Goal: Information Seeking & Learning: Learn about a topic

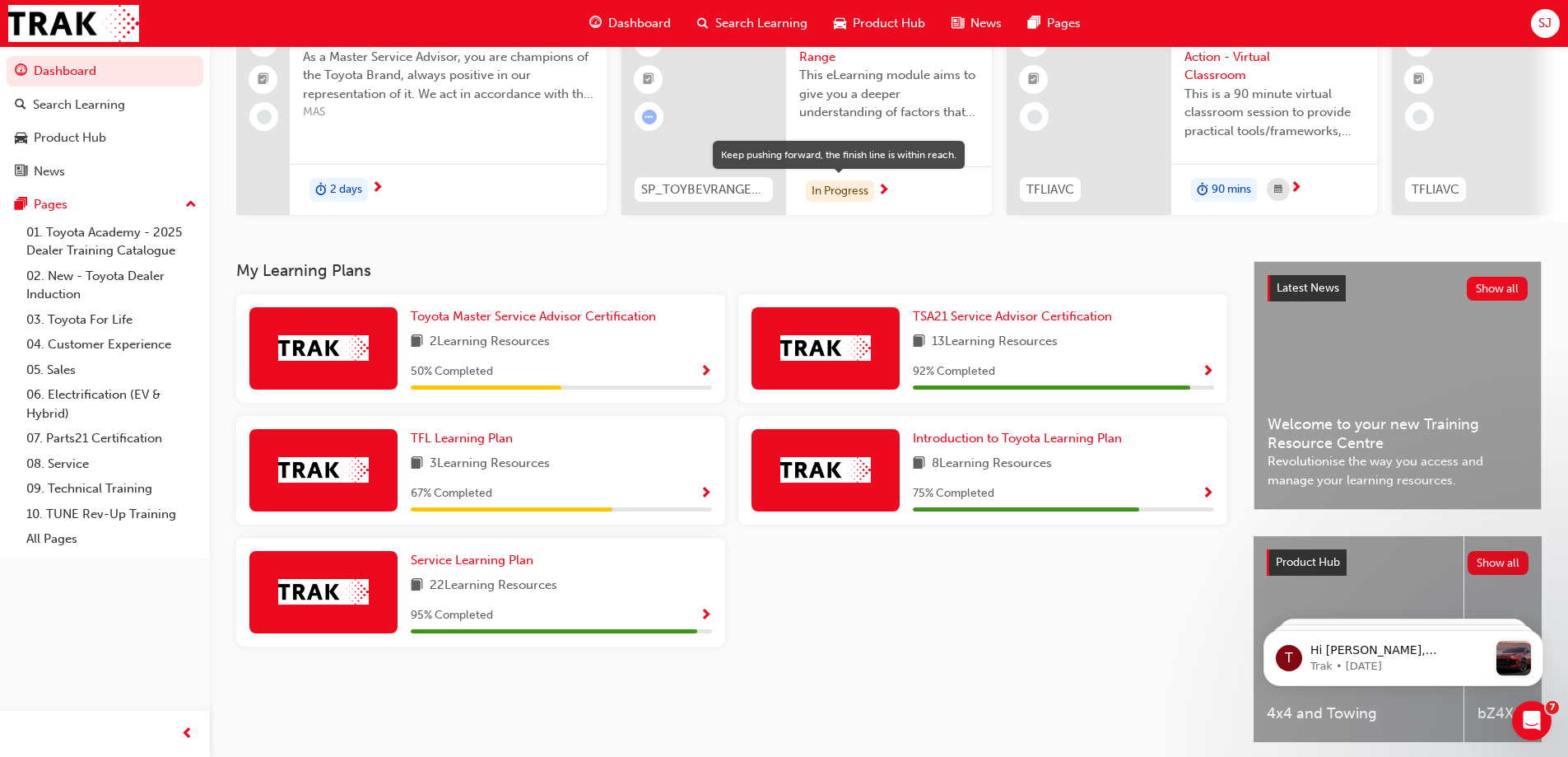
scroll to position [165, 0]
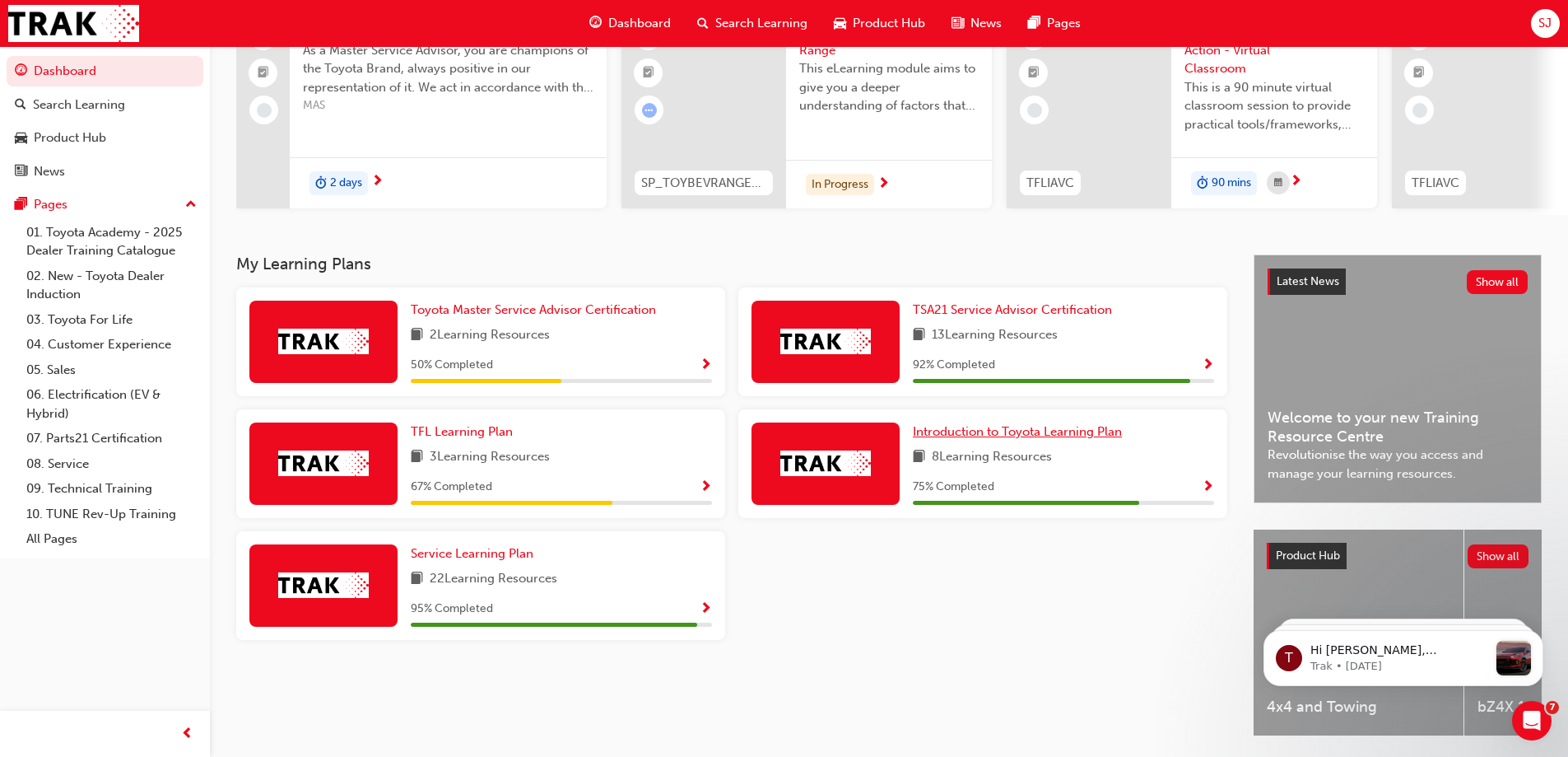
click at [1006, 431] on span "Introduction to Toyota Learning Plan" at bounding box center [1016, 431] width 209 height 15
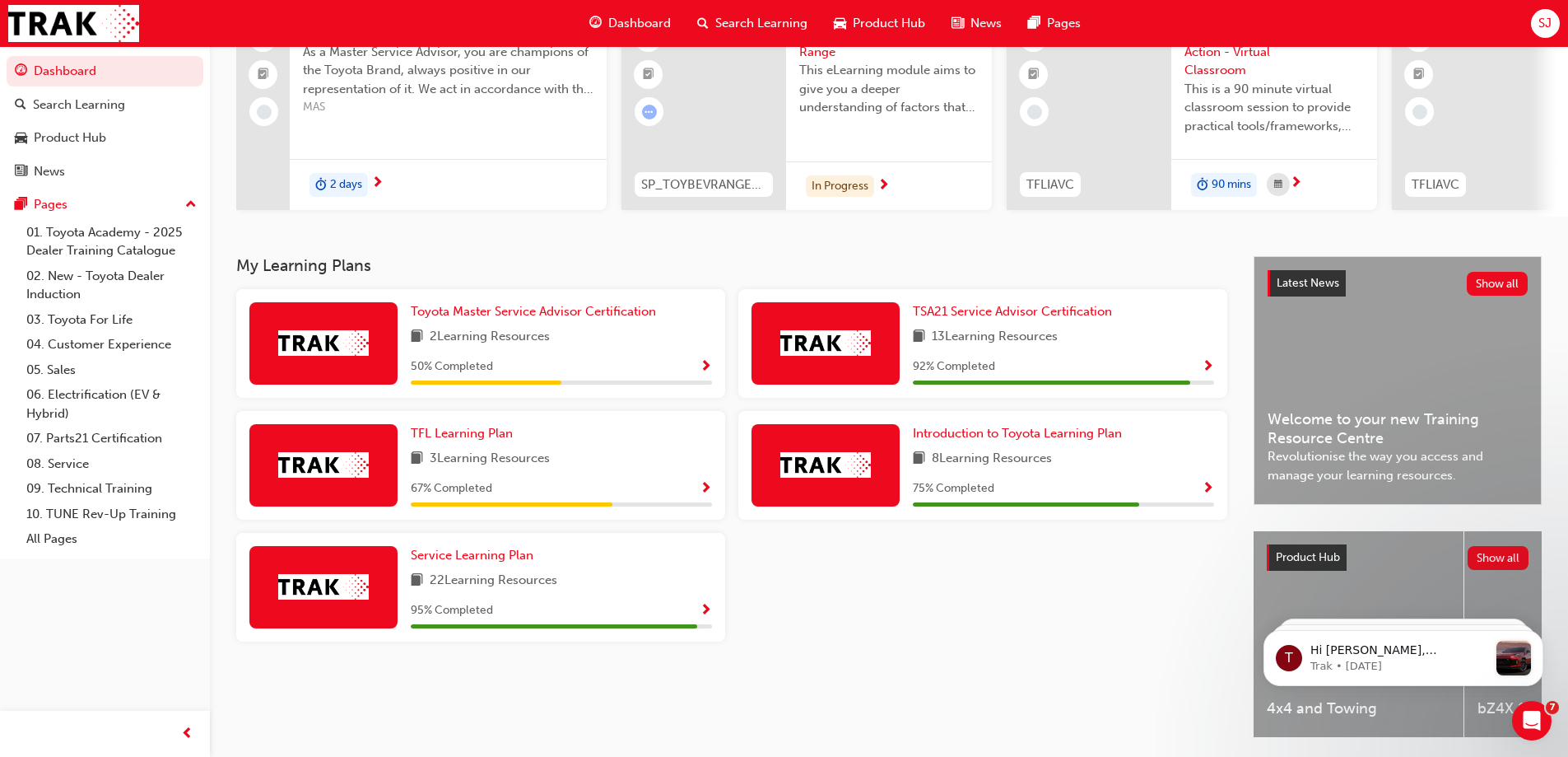
scroll to position [165, 0]
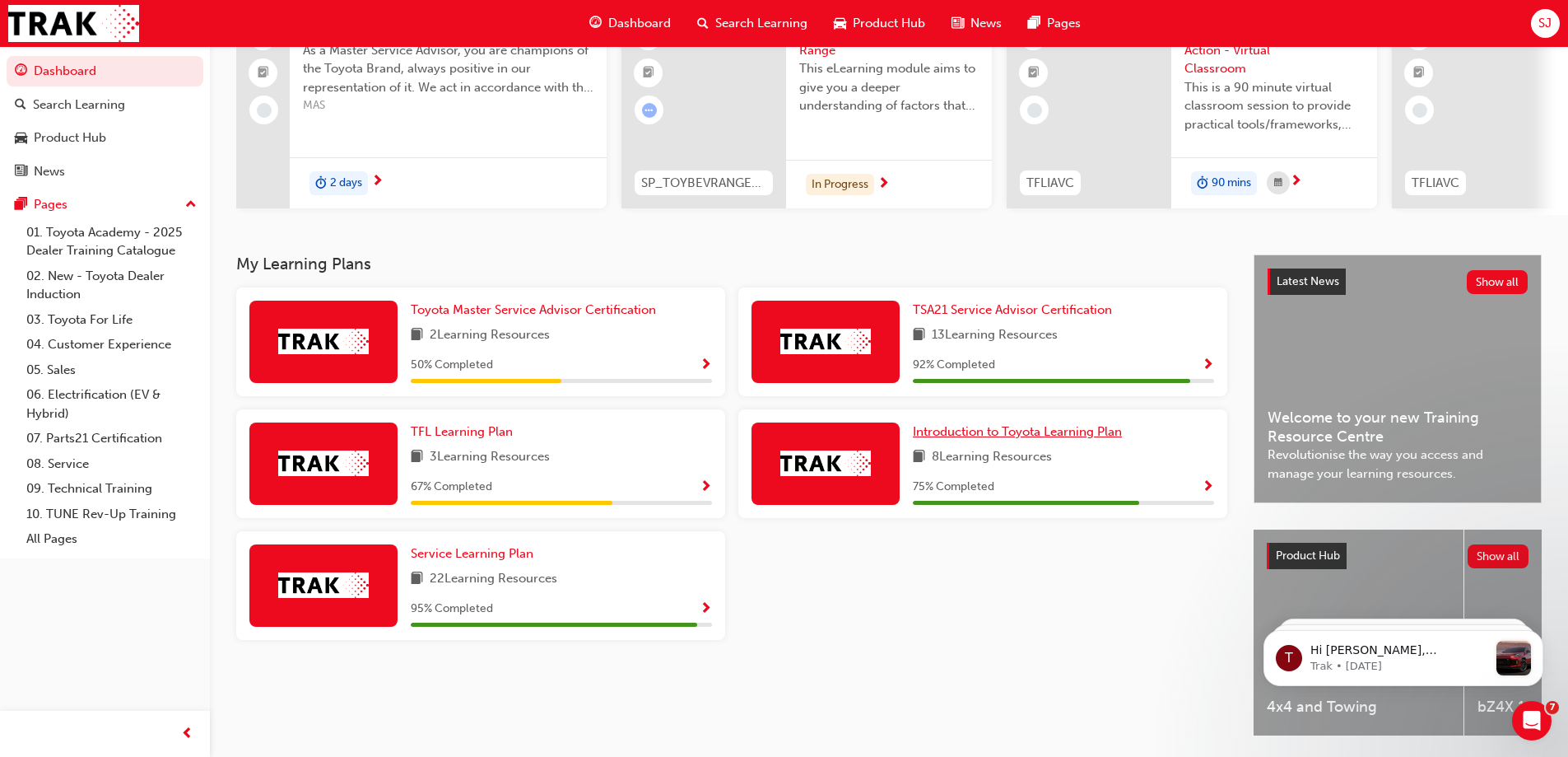
click at [1022, 439] on span "Introduction to Toyota Learning Plan" at bounding box center [1016, 431] width 209 height 15
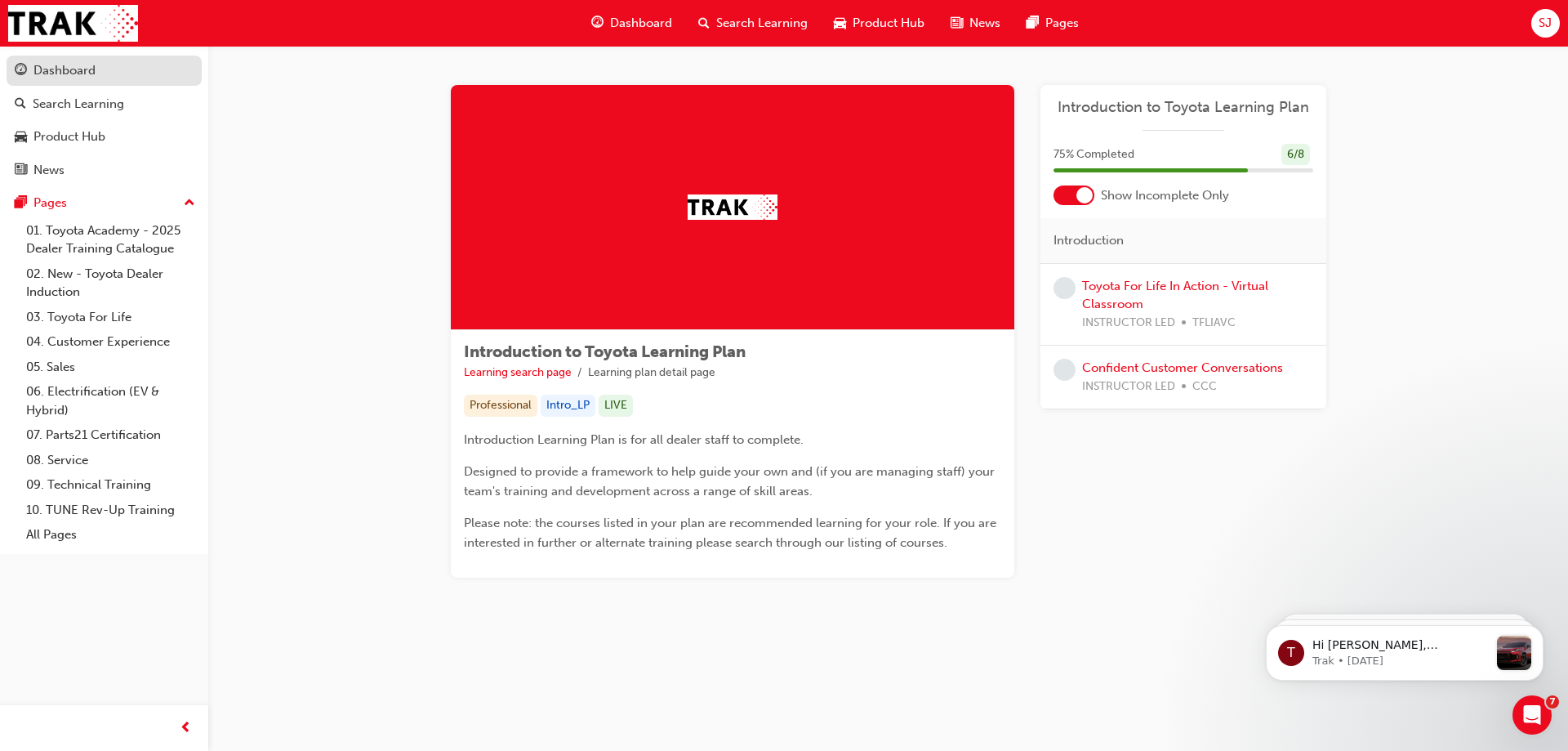
click at [90, 76] on div "Dashboard" at bounding box center [65, 70] width 62 height 19
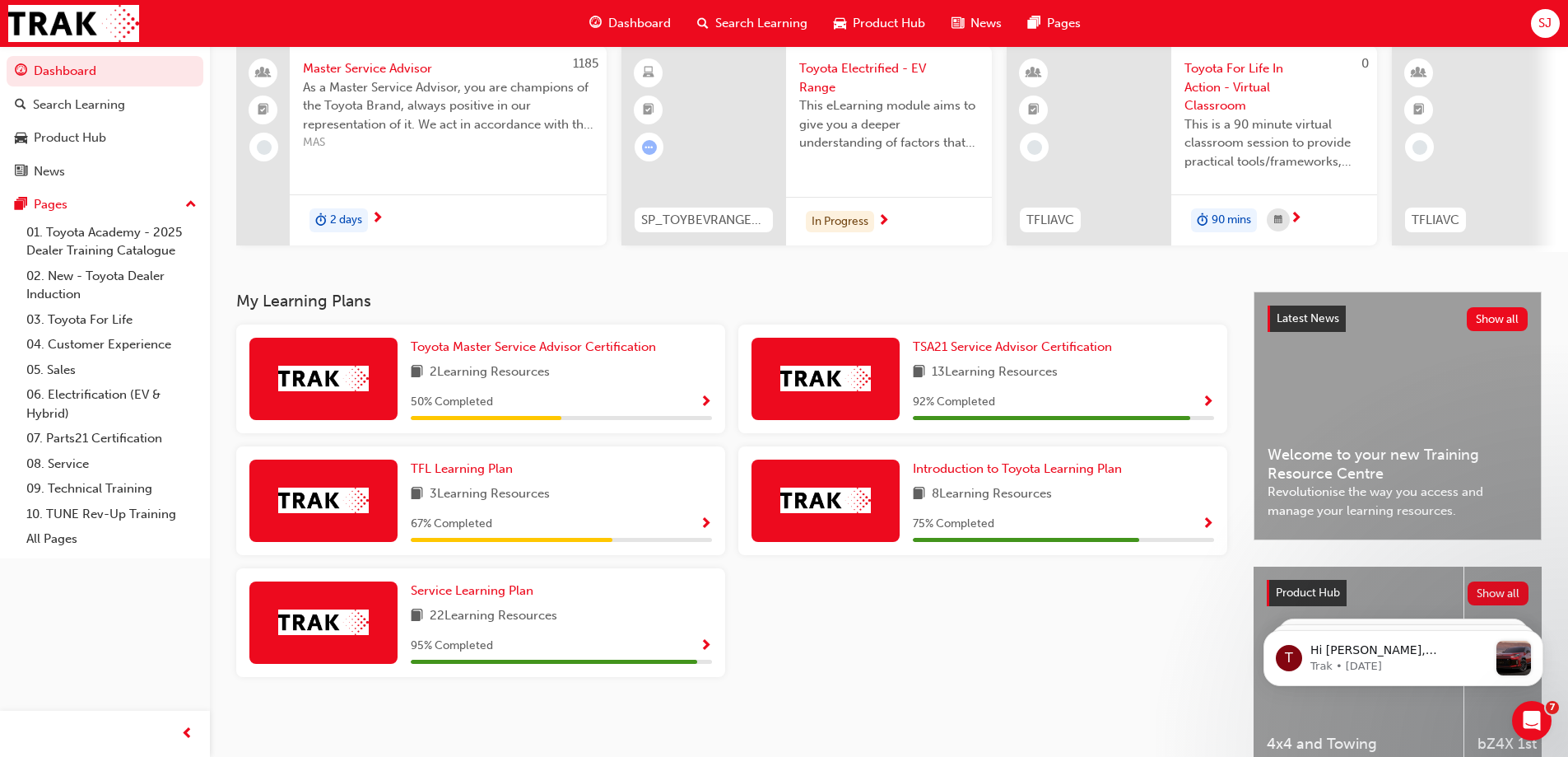
scroll to position [165, 0]
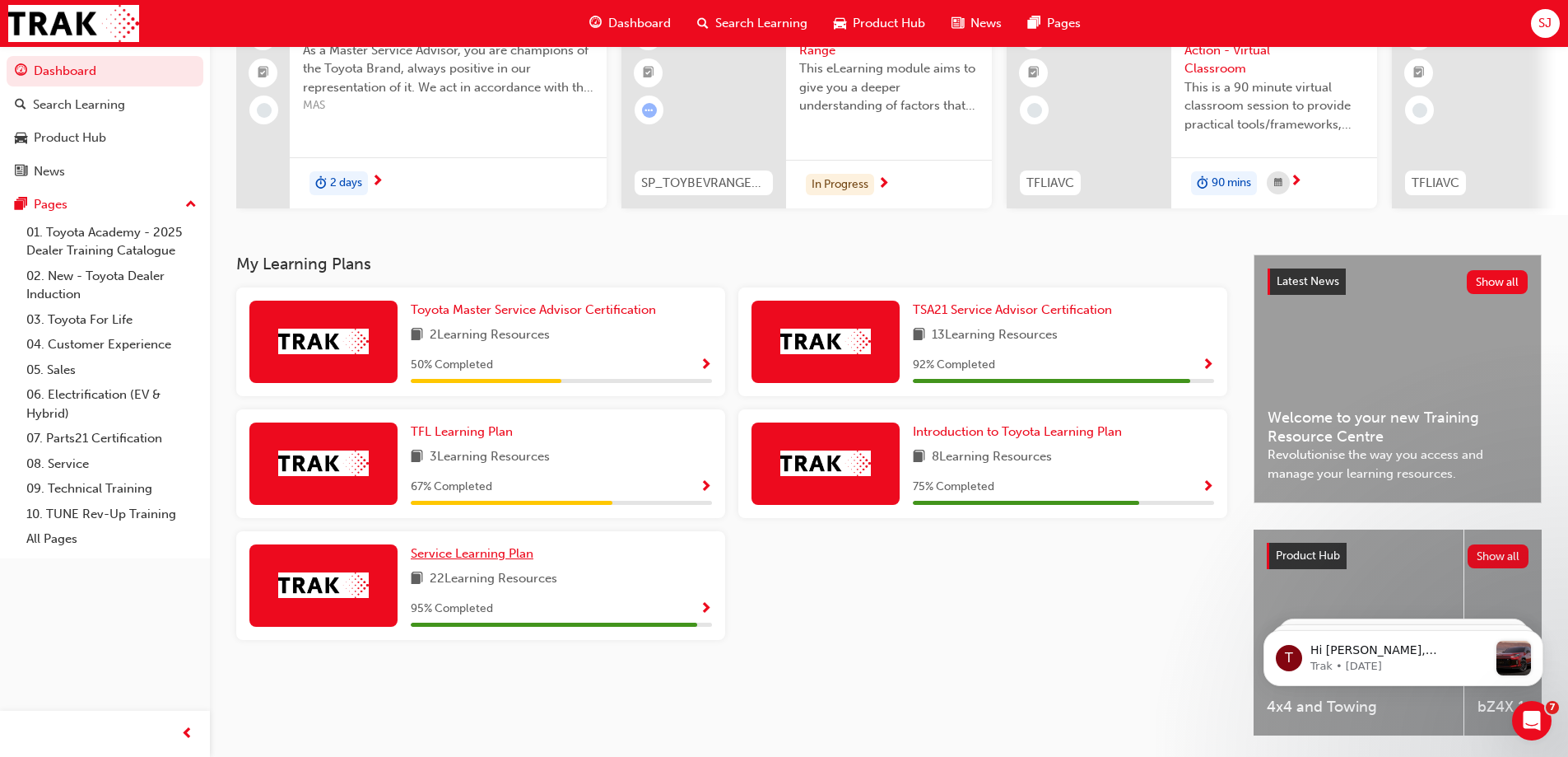
click at [470, 561] on span "Service Learning Plan" at bounding box center [471, 553] width 122 height 15
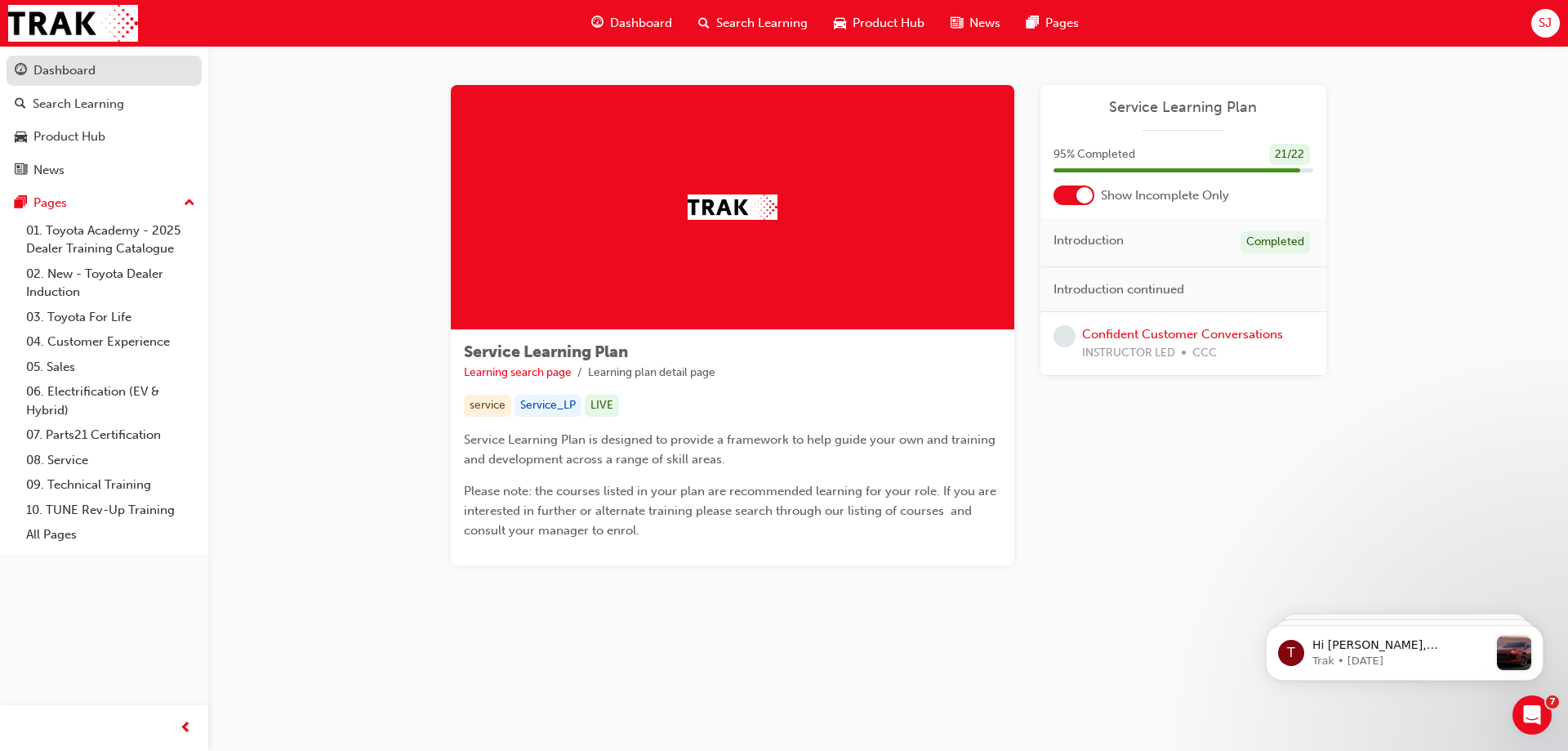
click at [81, 80] on div "Dashboard" at bounding box center [104, 70] width 179 height 20
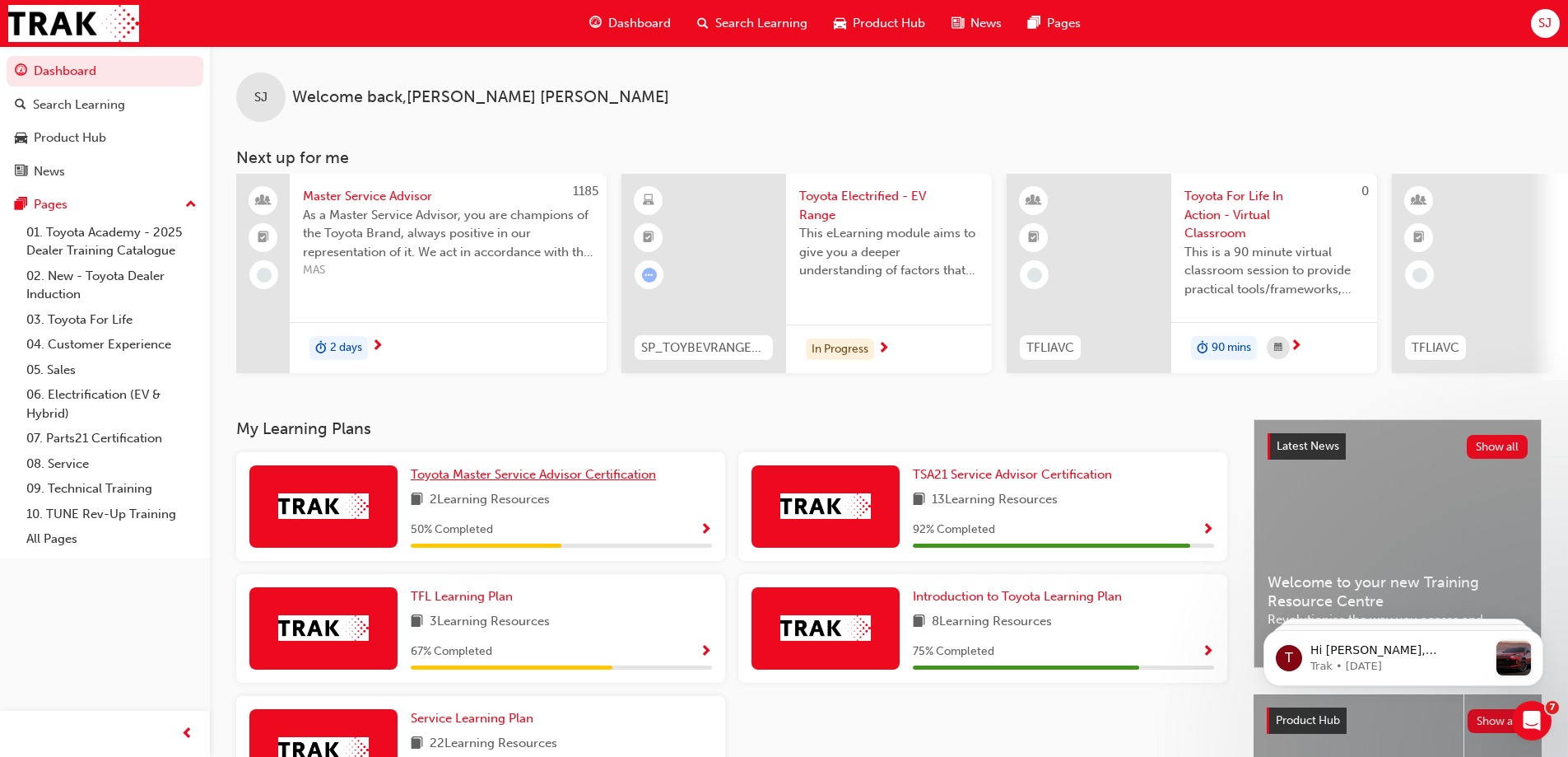
click at [526, 482] on span "Toyota Master Service Advisor Certification" at bounding box center [533, 474] width 245 height 15
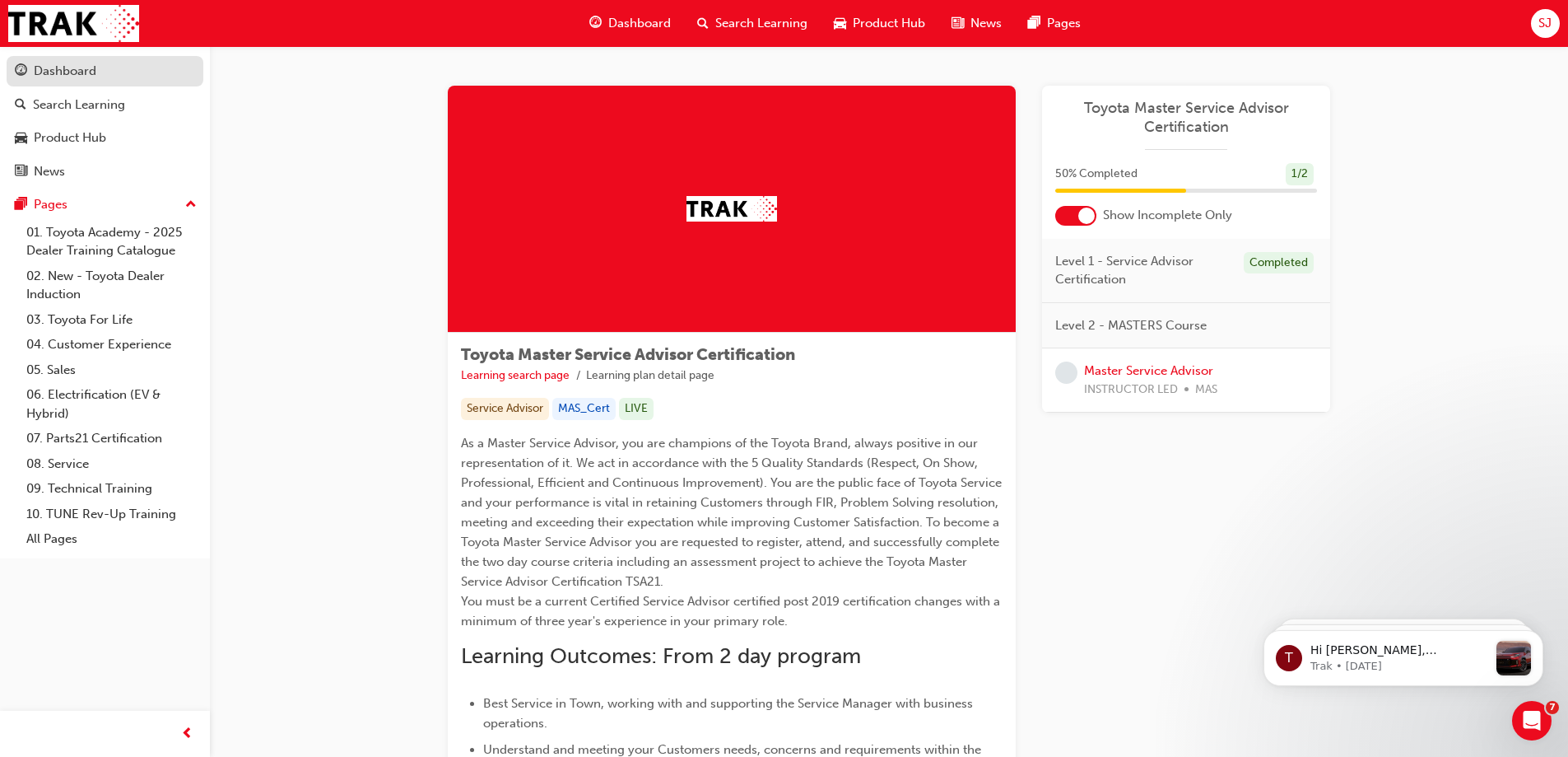
click at [67, 66] on div "Dashboard" at bounding box center [65, 71] width 63 height 19
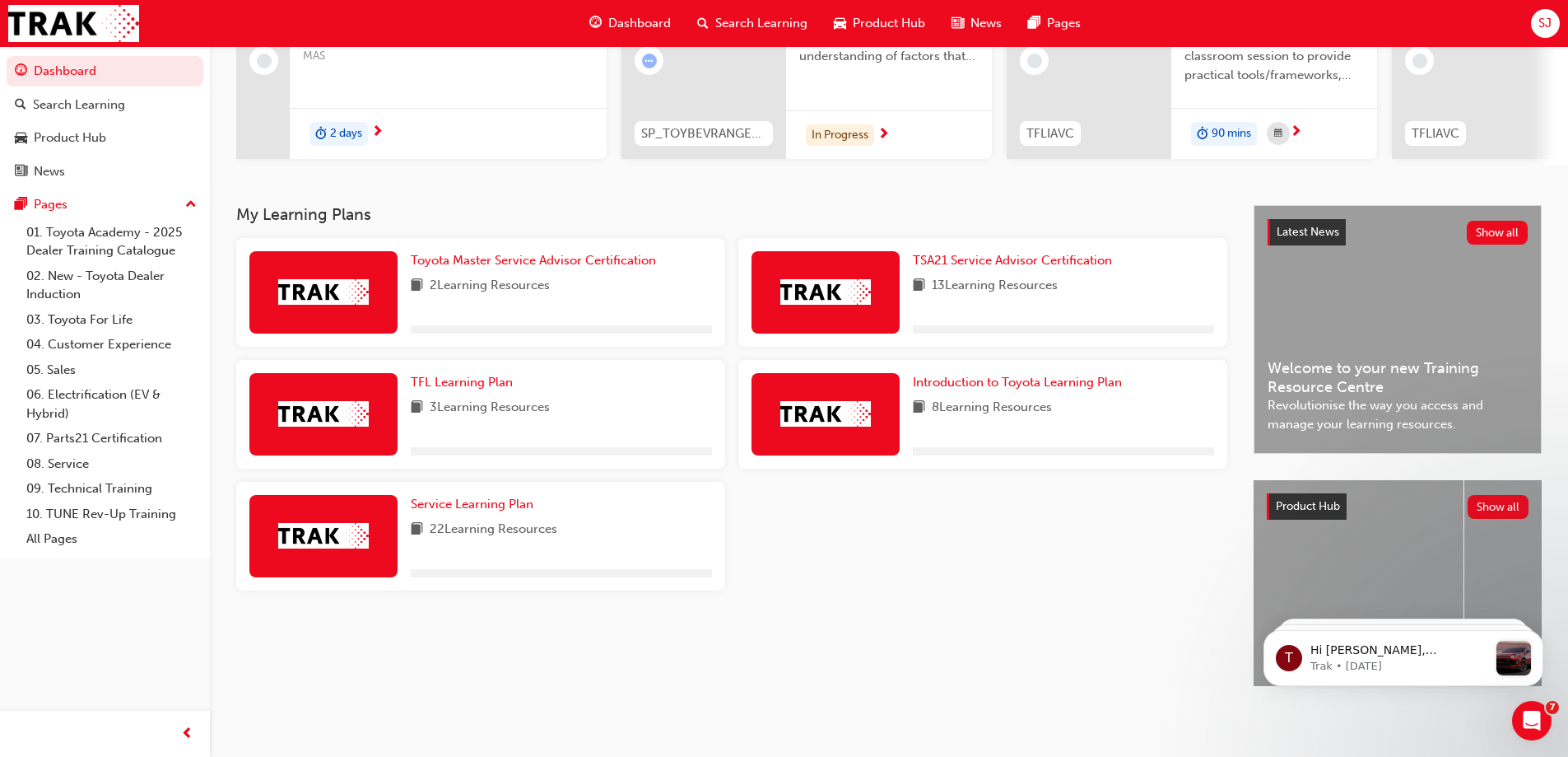
scroll to position [227, 0]
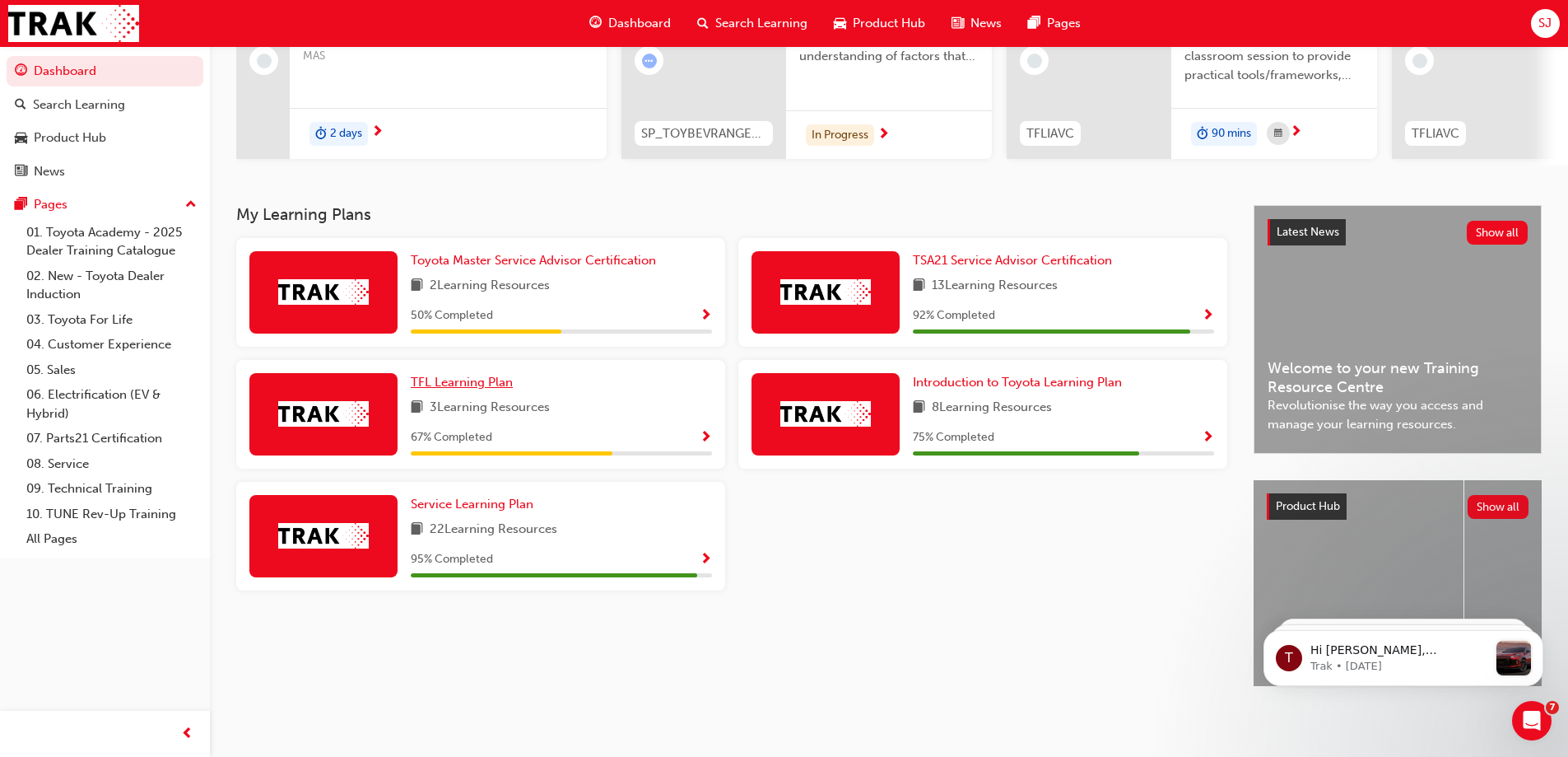
click at [458, 375] on span "TFL Learning Plan" at bounding box center [461, 382] width 102 height 15
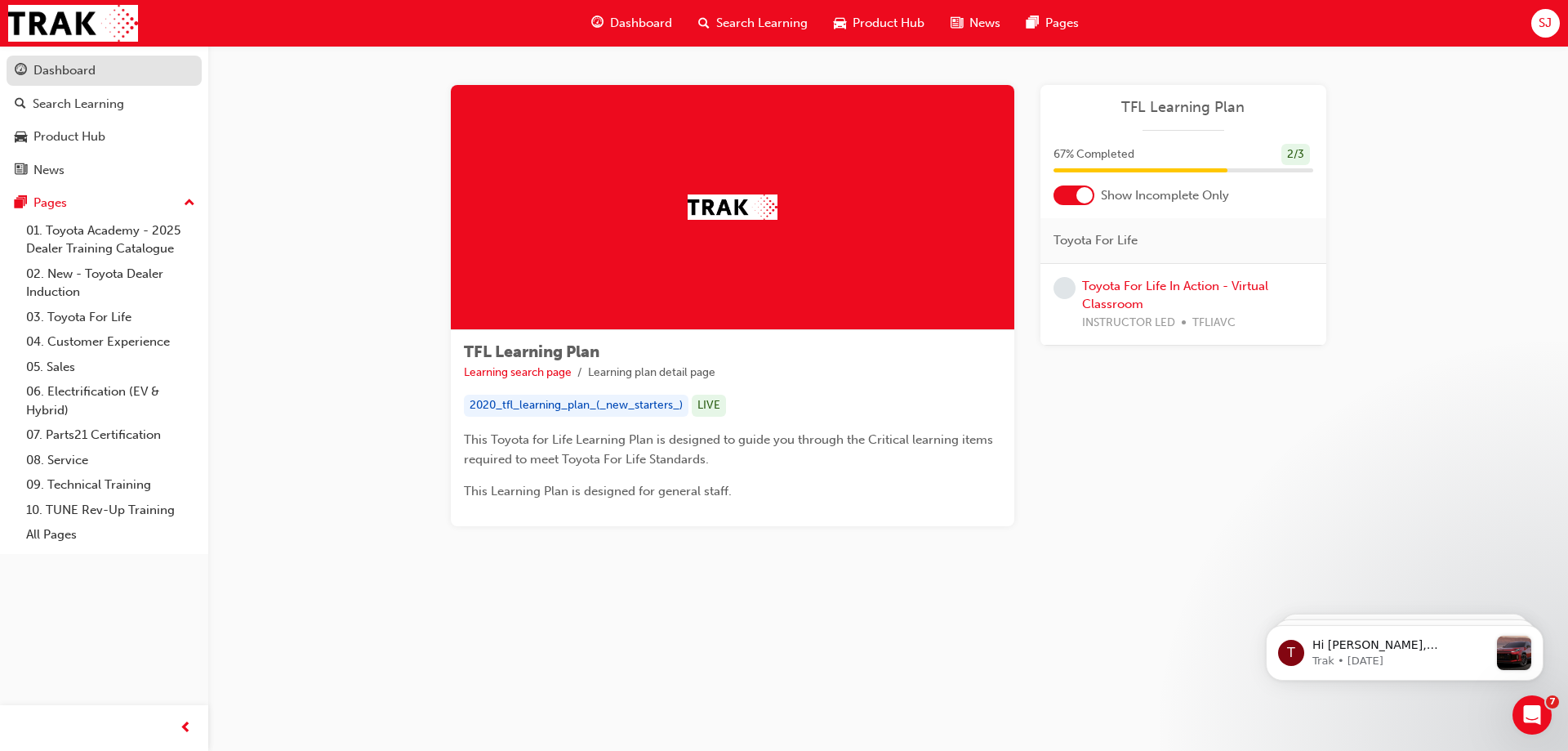
click at [81, 79] on div "Dashboard" at bounding box center [65, 70] width 62 height 19
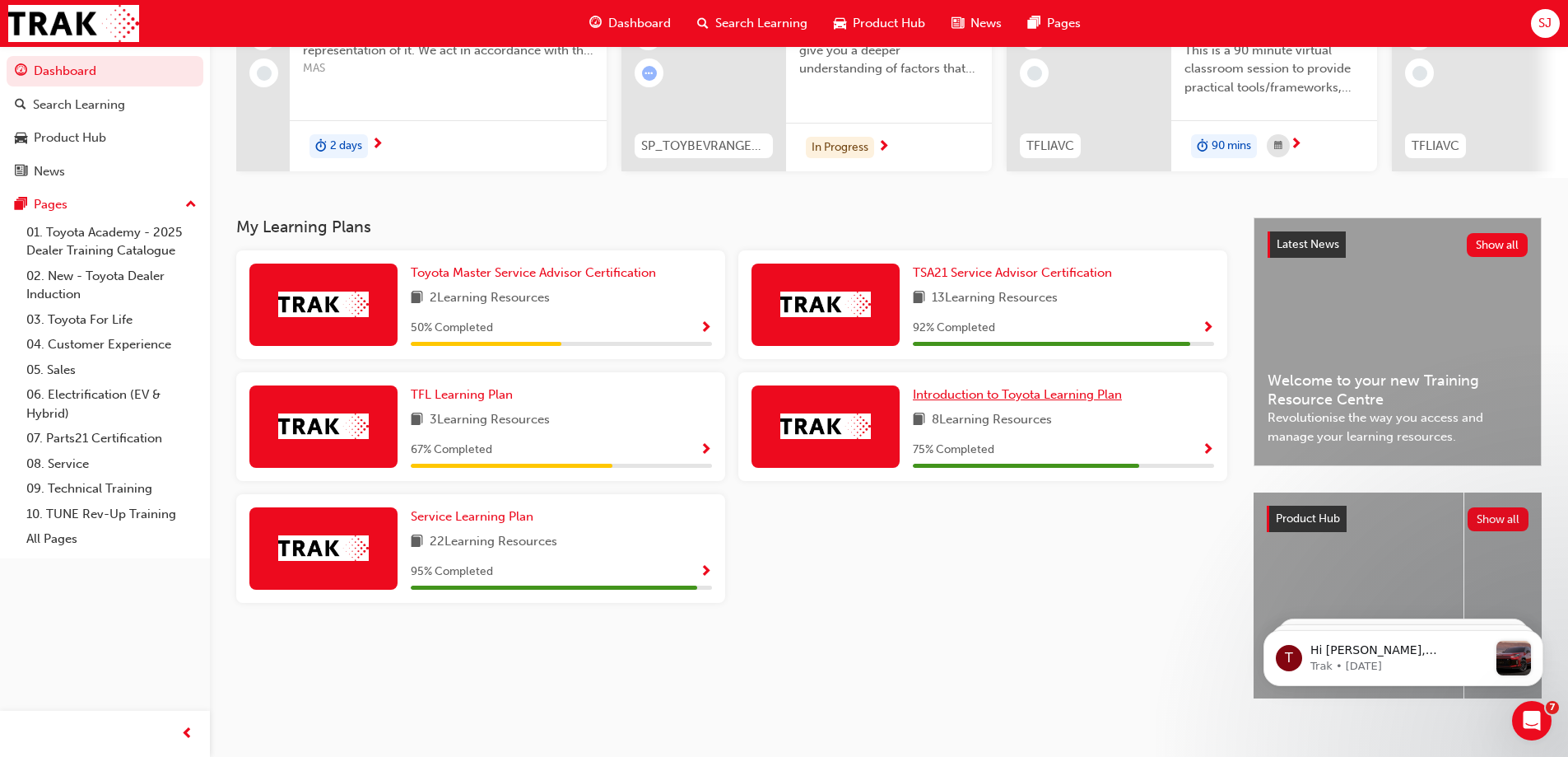
scroll to position [227, 0]
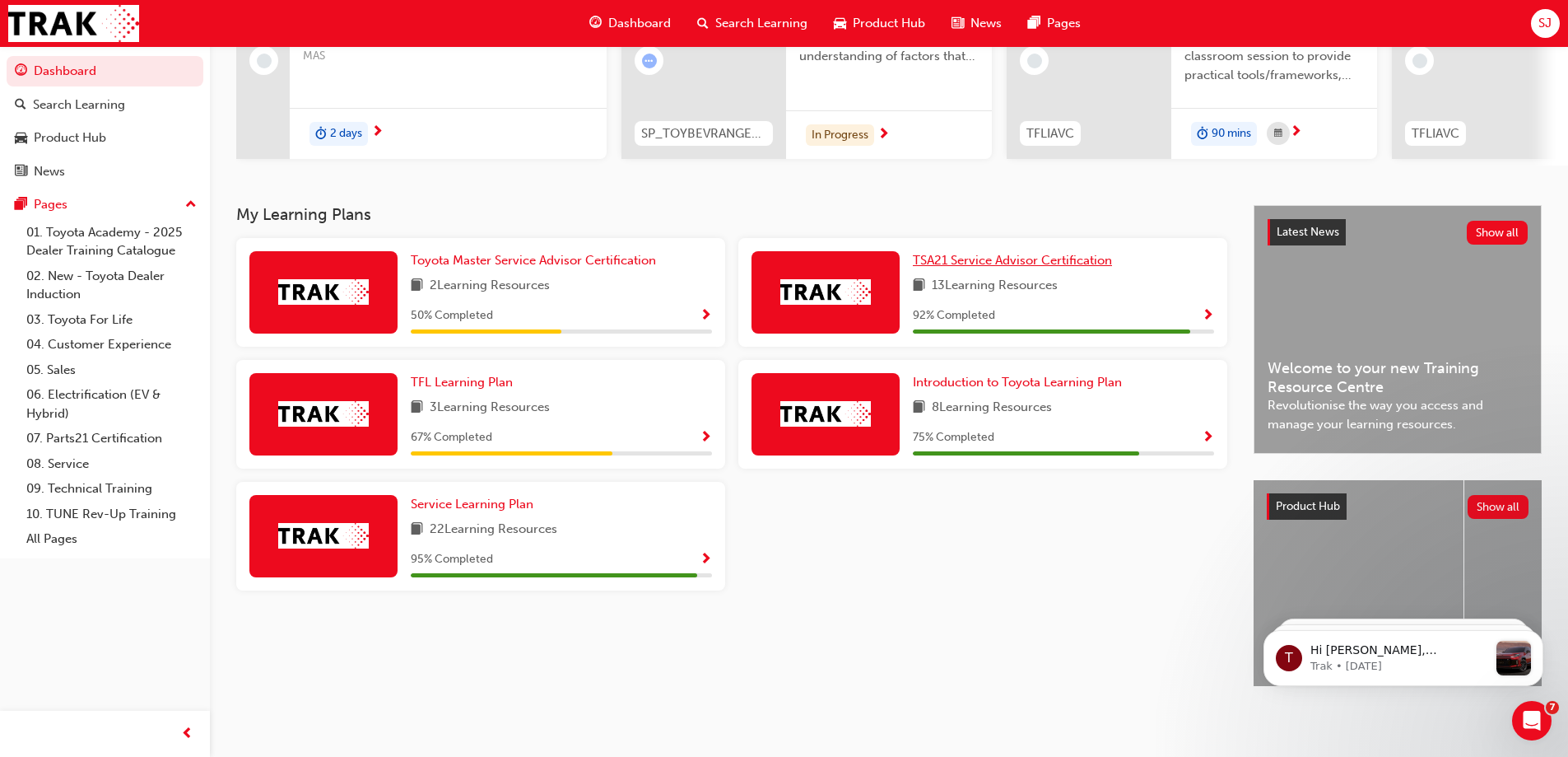
click at [976, 252] on span "TSA21 Service Advisor Certification" at bounding box center [1012, 260] width 199 height 15
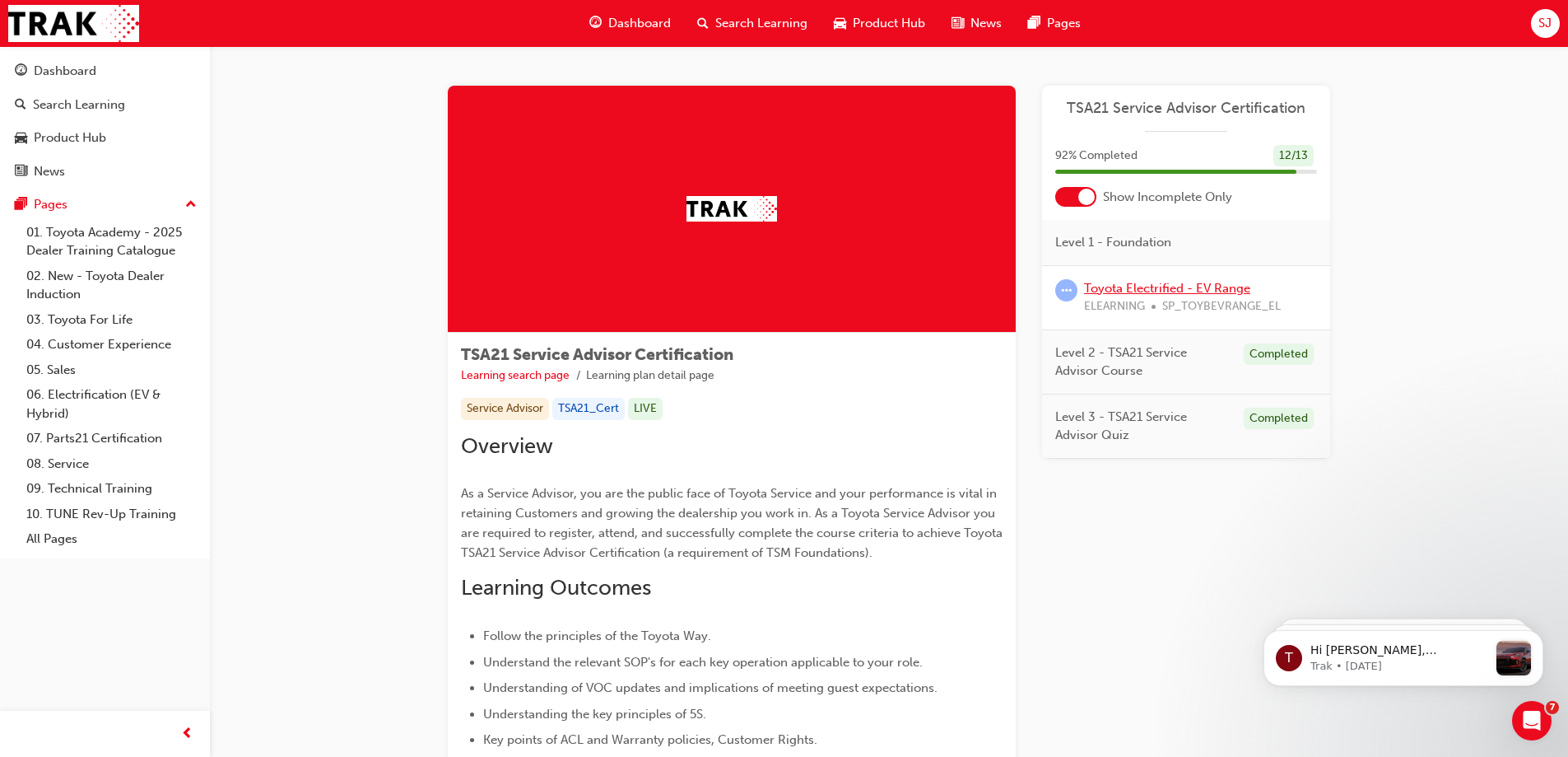
click at [1136, 286] on link "Toyota Electrified - EV Range" at bounding box center [1167, 288] width 167 height 15
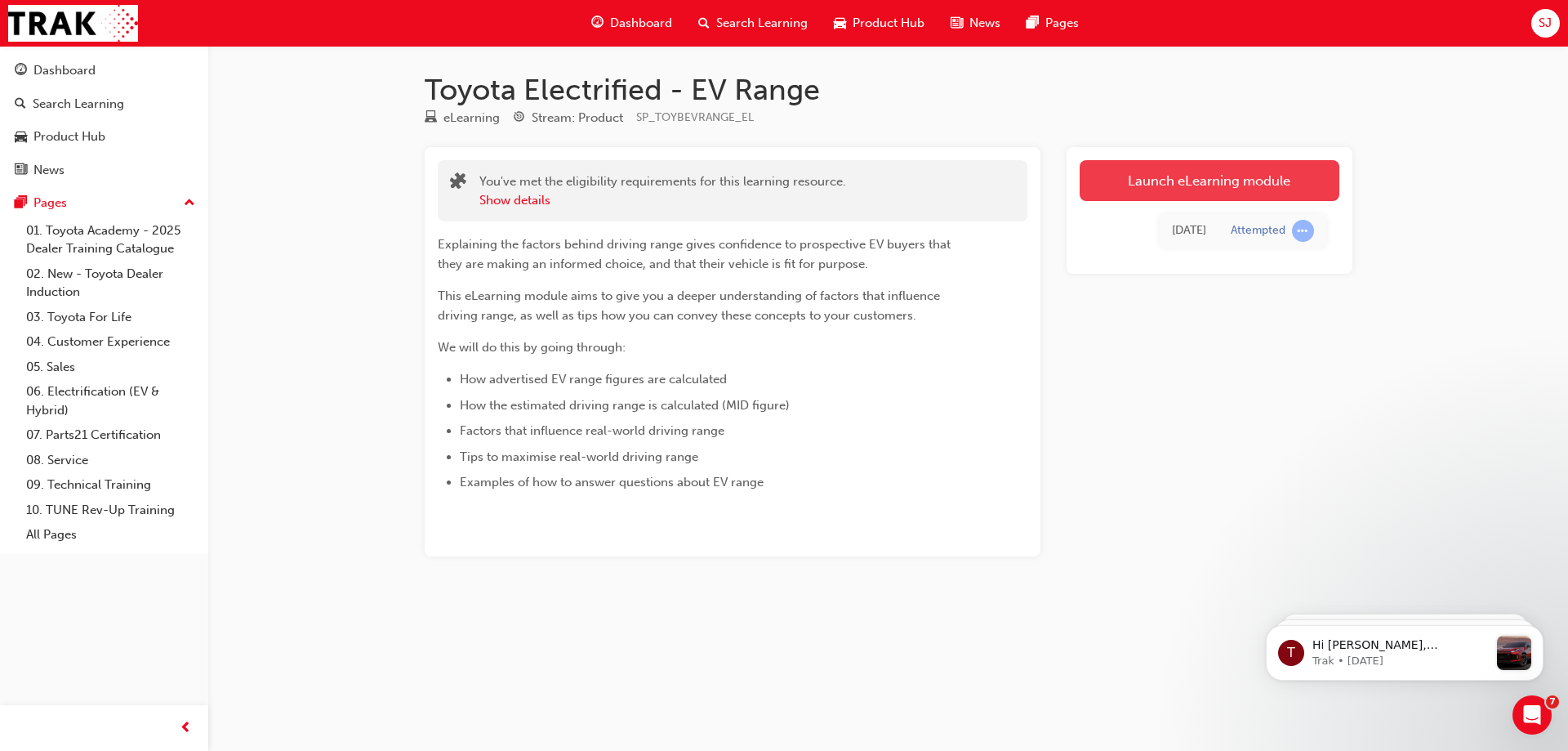
click at [1212, 186] on link "Launch eLearning module" at bounding box center [1209, 180] width 259 height 41
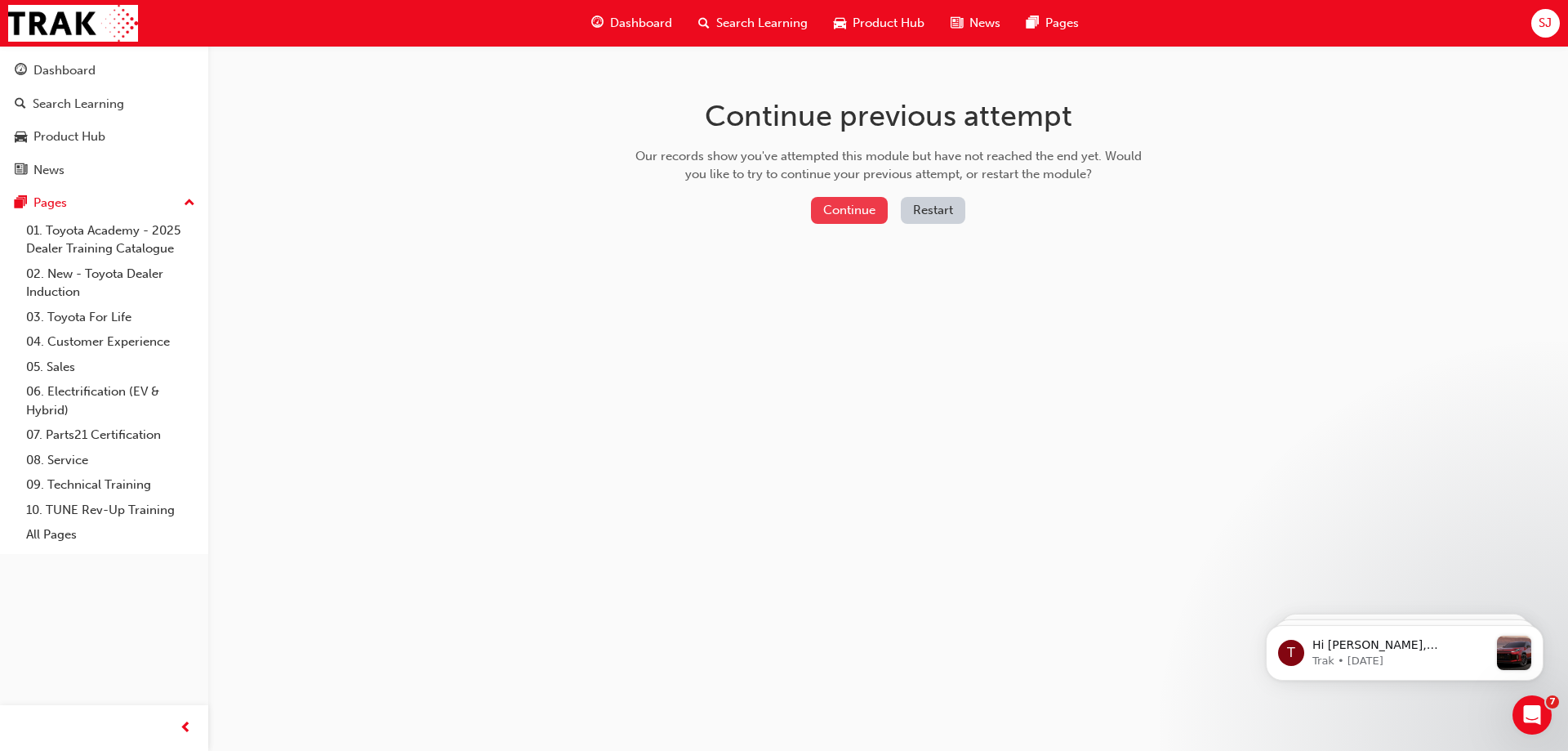
click at [854, 211] on button "Continue" at bounding box center [849, 210] width 77 height 27
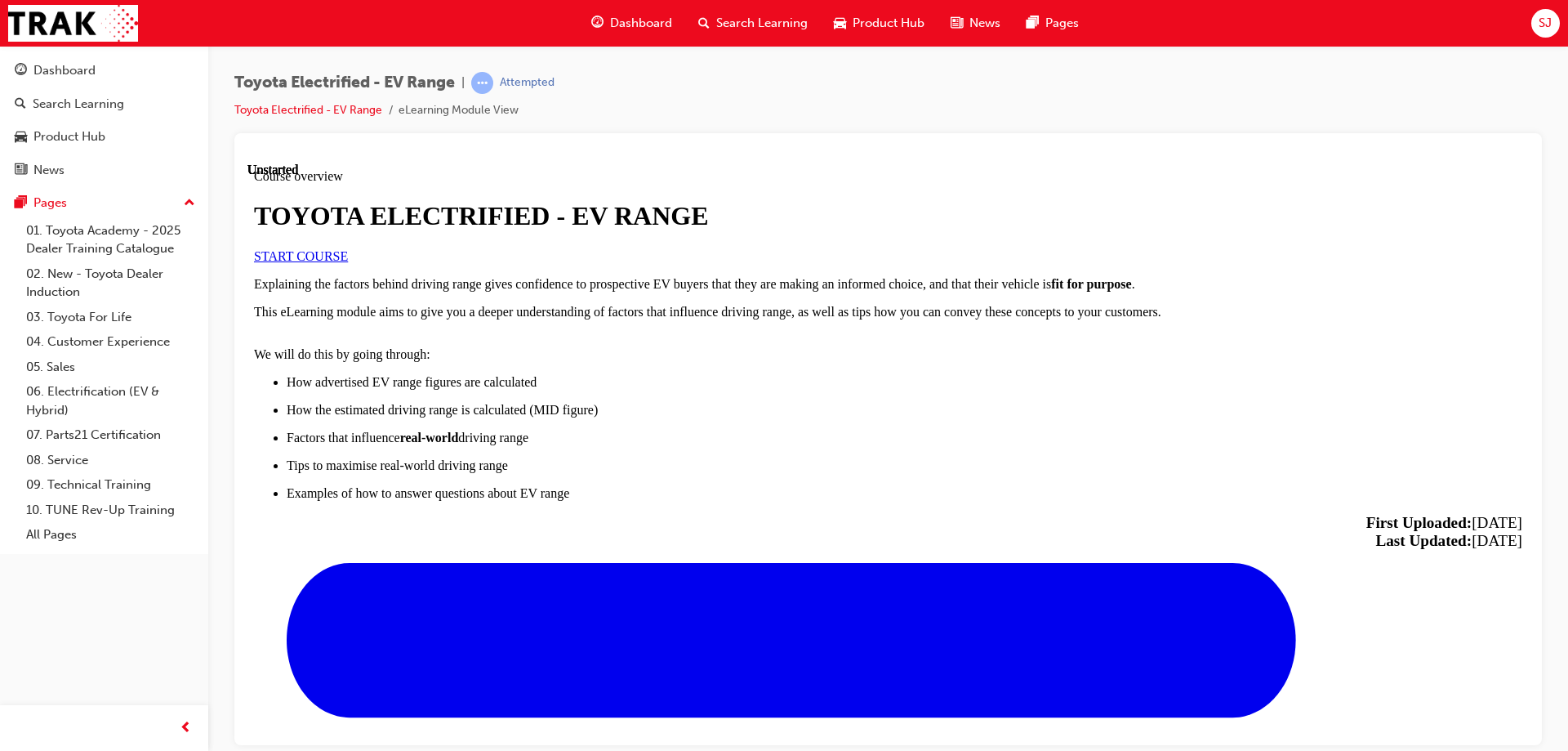
scroll to position [81, 0]
click at [348, 262] on link "START COURSE" at bounding box center [300, 255] width 94 height 14
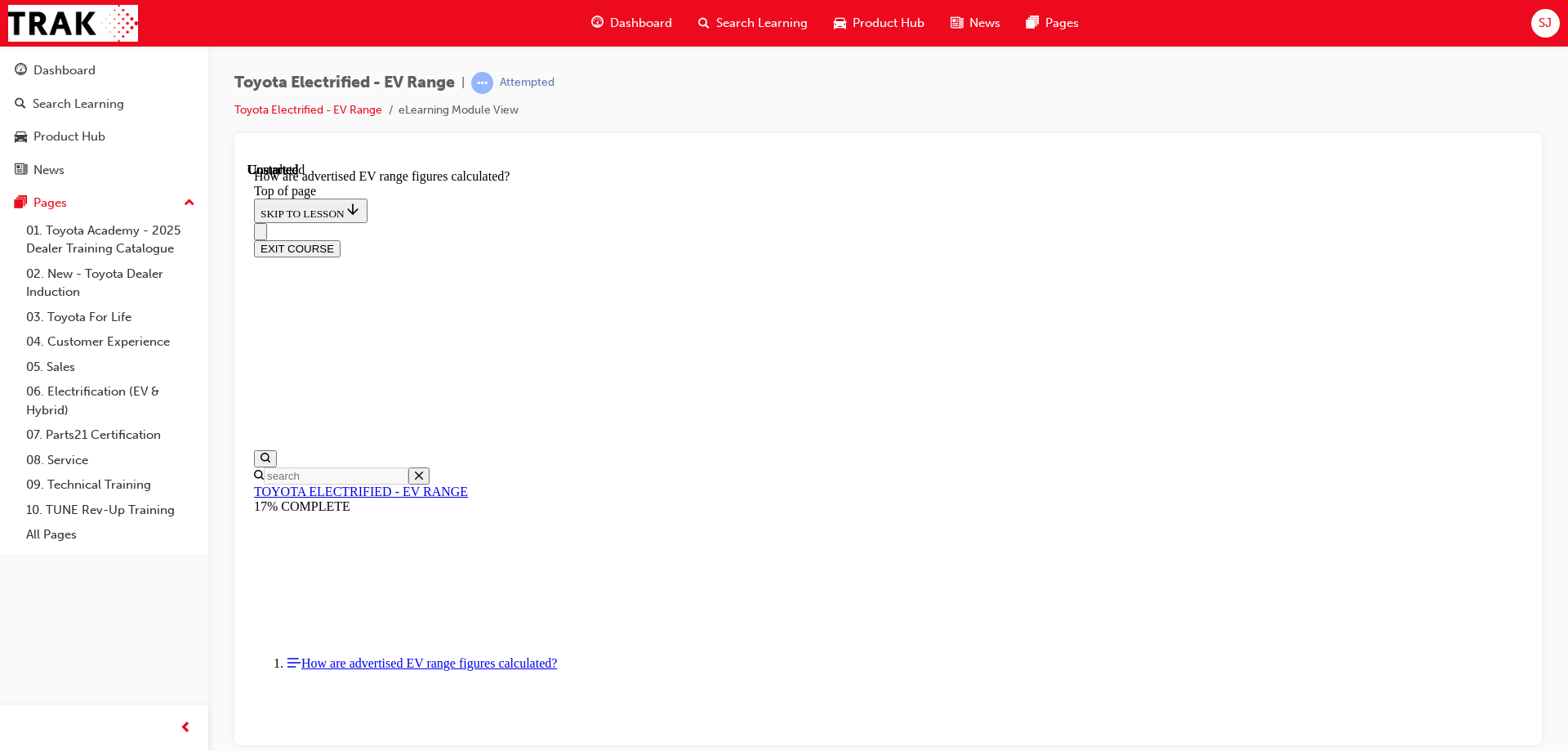
scroll to position [871, 0]
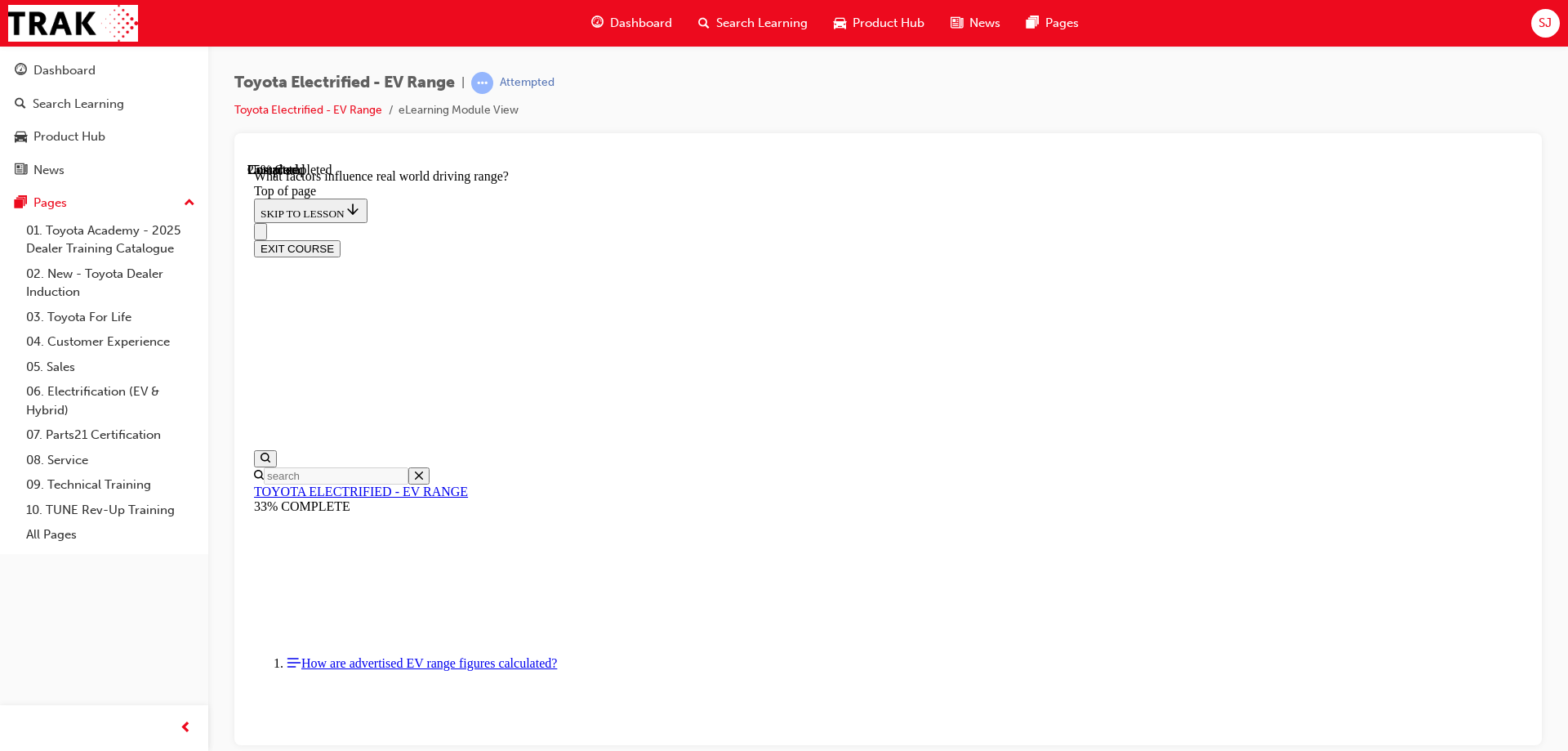
scroll to position [152, 0]
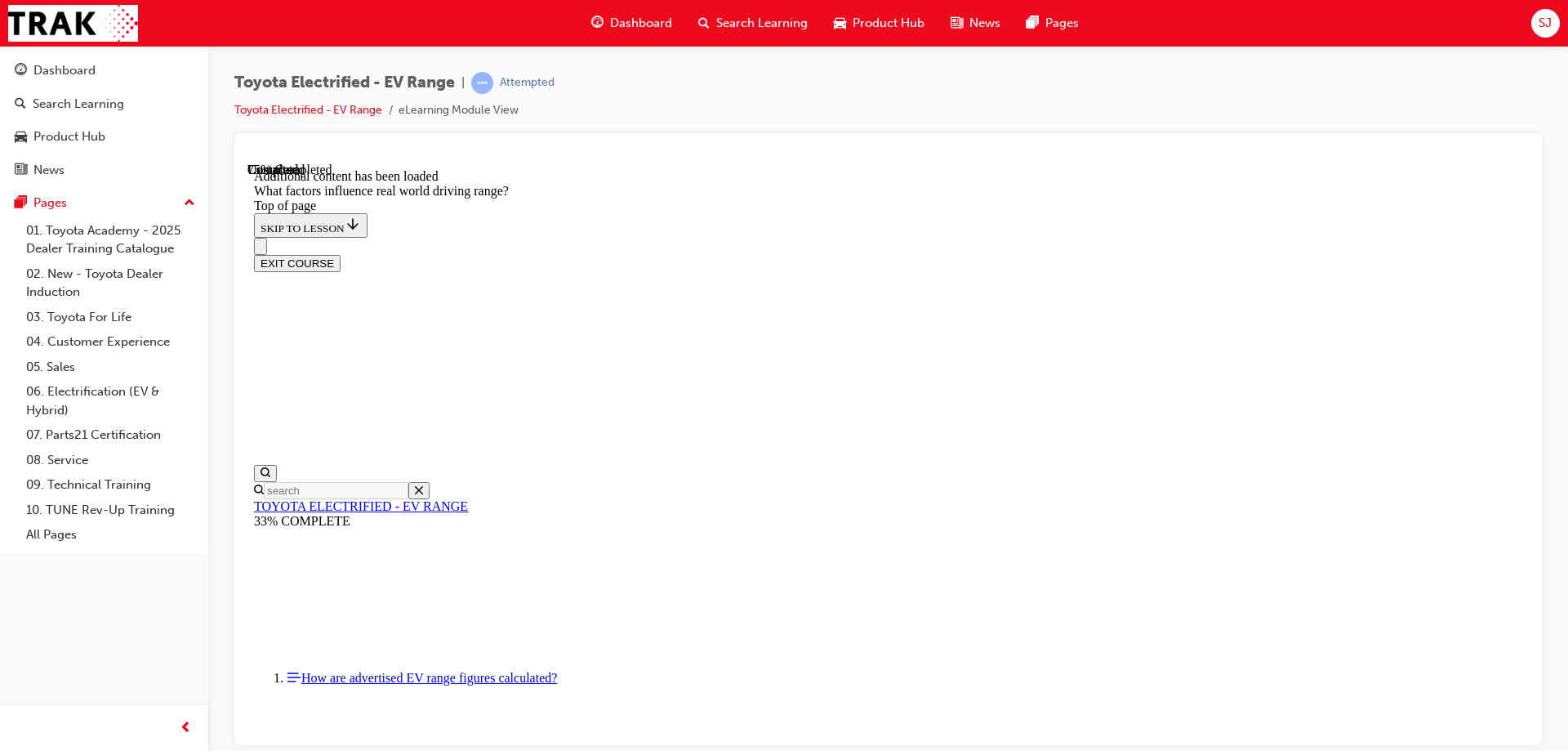
scroll to position [2135, 0]
drag, startPoint x: 971, startPoint y: 281, endPoint x: 799, endPoint y: 466, distance: 252.6
drag, startPoint x: 977, startPoint y: 311, endPoint x: 1200, endPoint y: 488, distance: 284.7
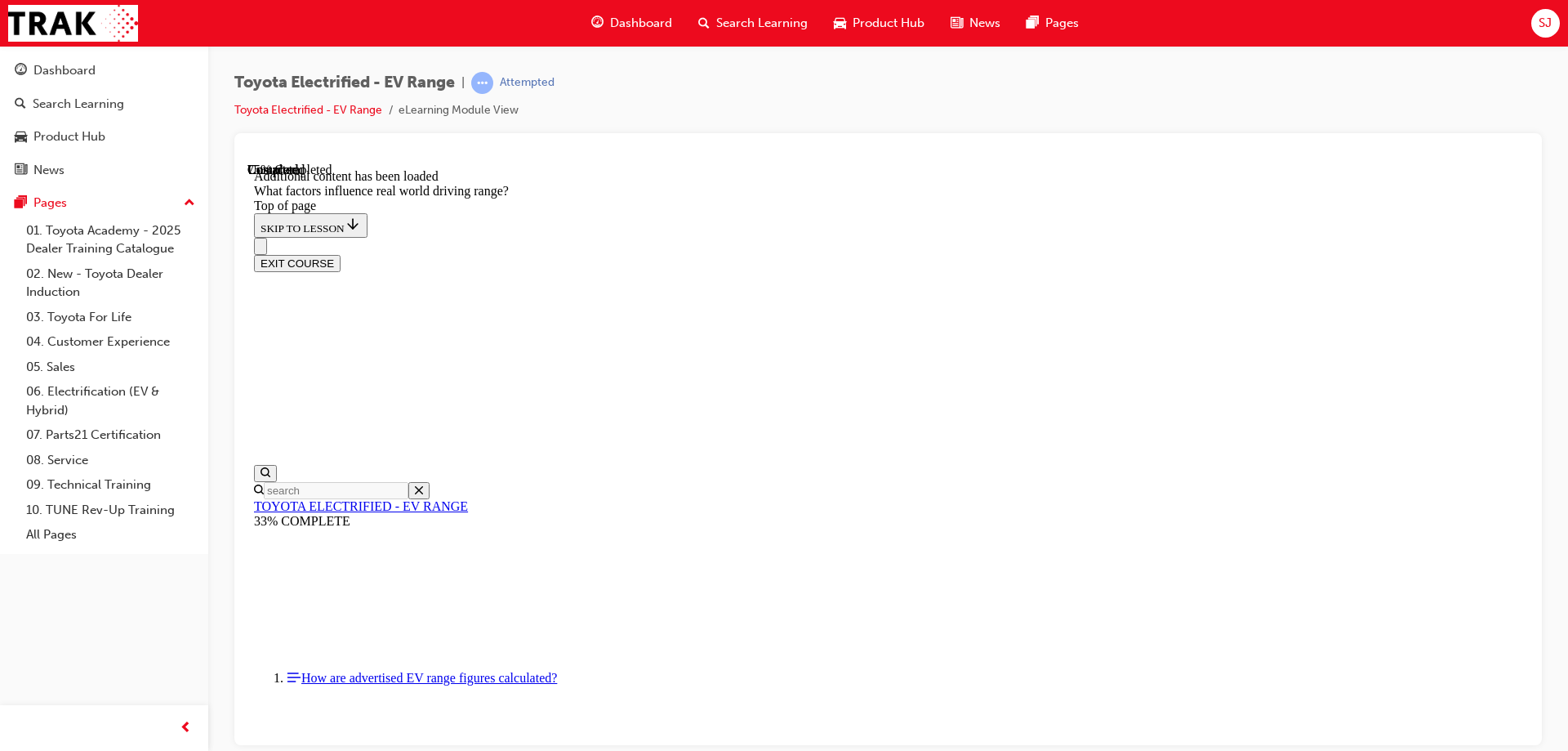
drag, startPoint x: 986, startPoint y: 279, endPoint x: 766, endPoint y: 475, distance: 294.6
drag, startPoint x: 988, startPoint y: 281, endPoint x: 1177, endPoint y: 466, distance: 264.5
drag, startPoint x: 974, startPoint y: 281, endPoint x: 731, endPoint y: 474, distance: 310.3
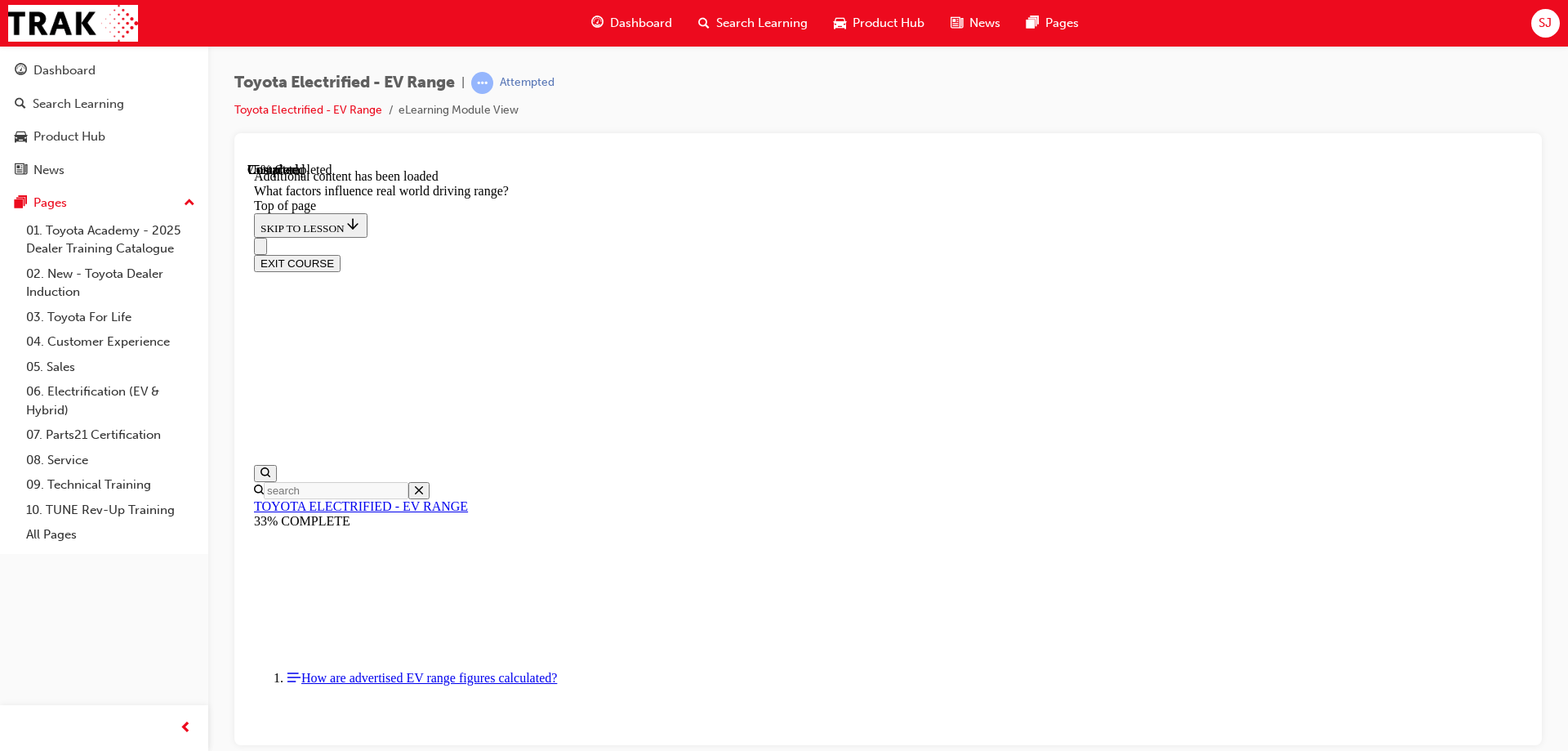
drag, startPoint x: 1008, startPoint y: 287, endPoint x: 1238, endPoint y: 499, distance: 312.8
drag, startPoint x: 1037, startPoint y: 286, endPoint x: 844, endPoint y: 496, distance: 285.2
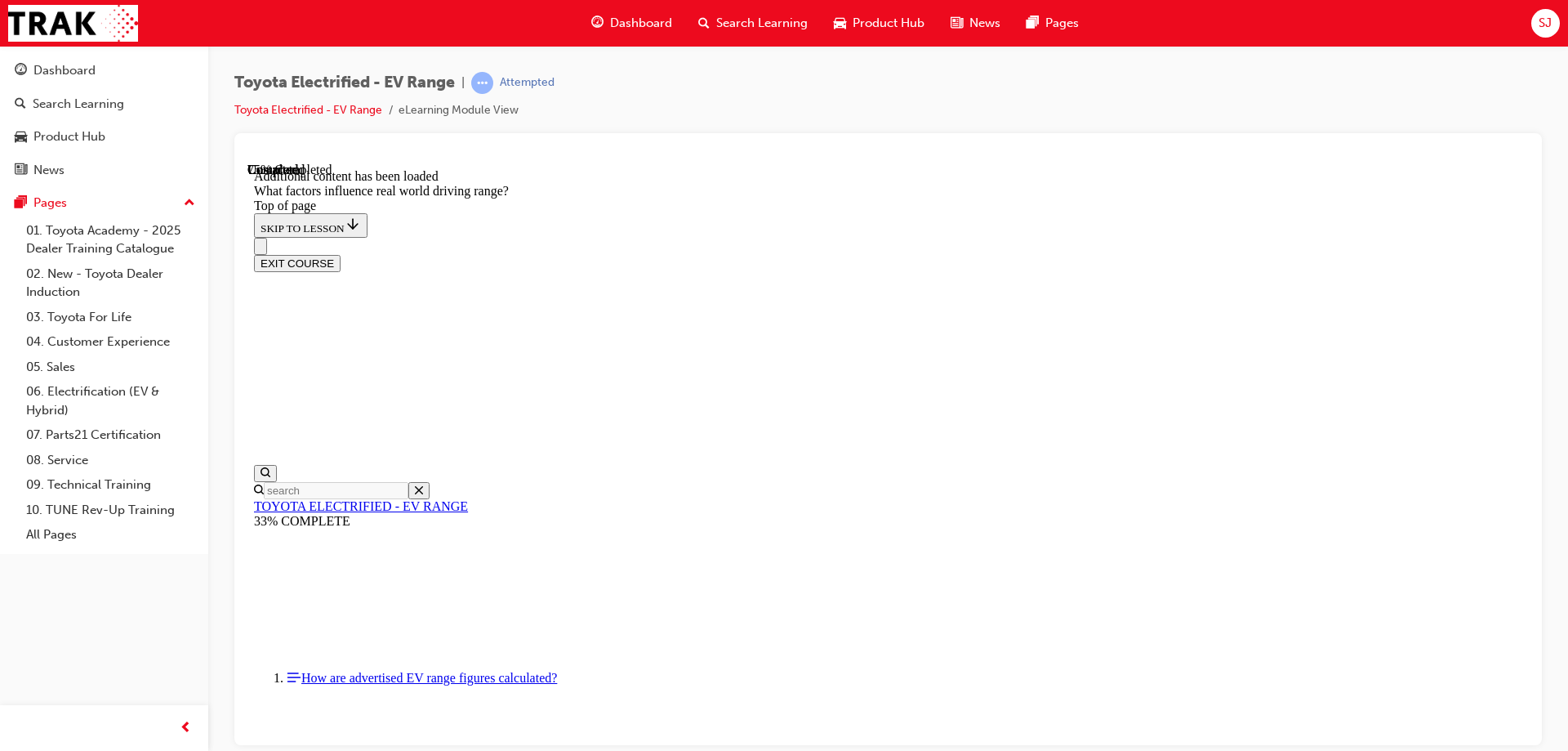
drag, startPoint x: 988, startPoint y: 280, endPoint x: 1247, endPoint y: 534, distance: 362.8
drag, startPoint x: 994, startPoint y: 286, endPoint x: 1197, endPoint y: 497, distance: 292.8
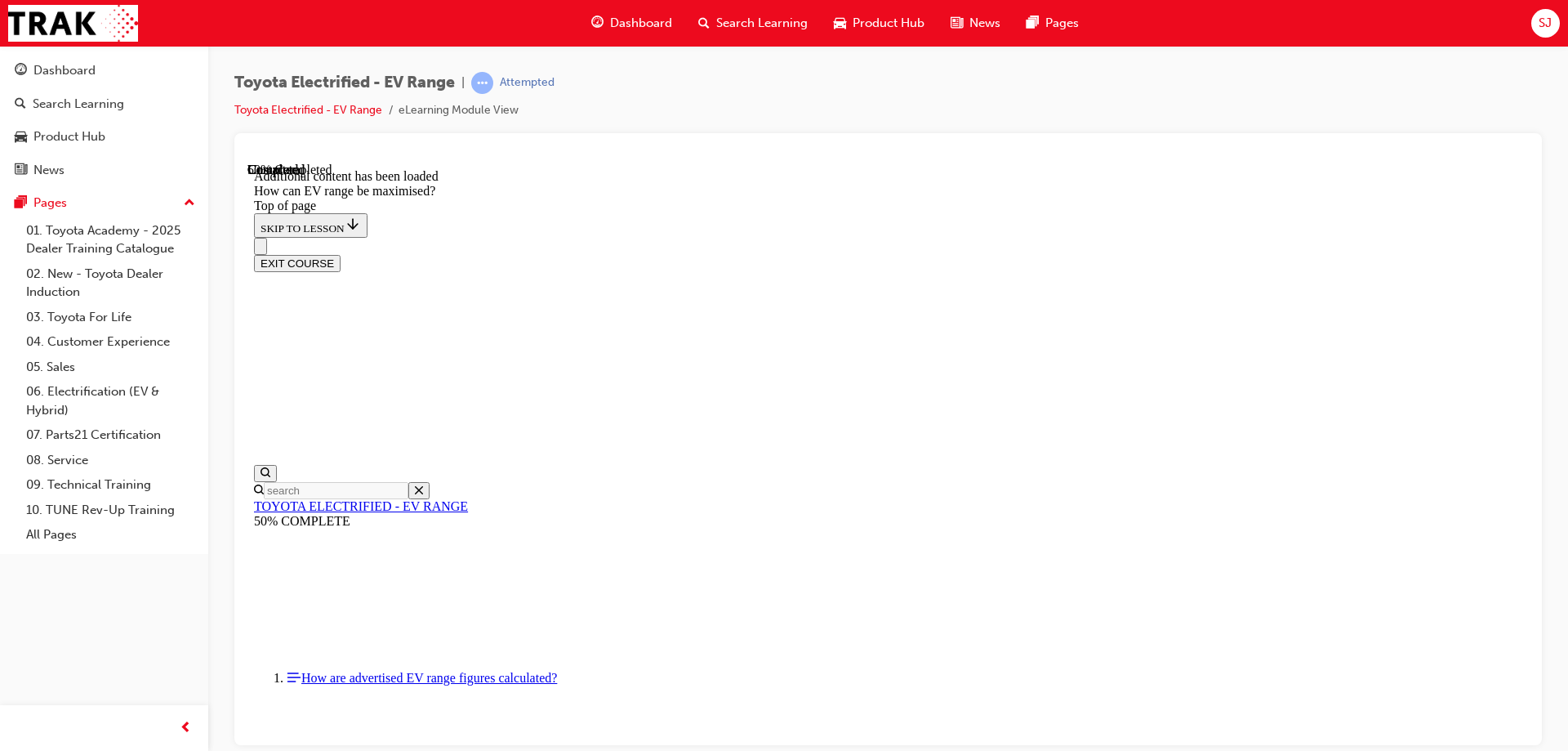
scroll to position [867, 0]
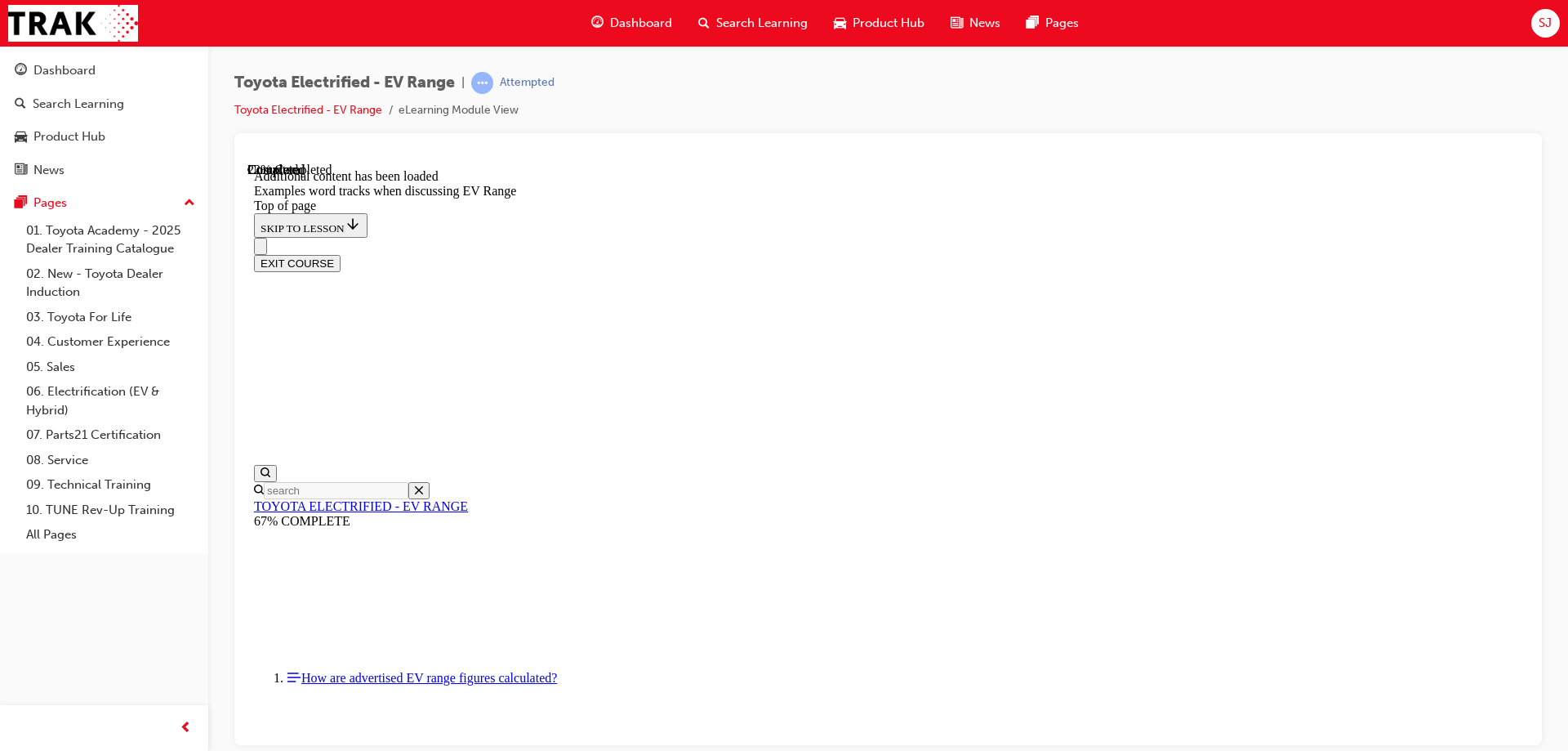
scroll to position [618, 0]
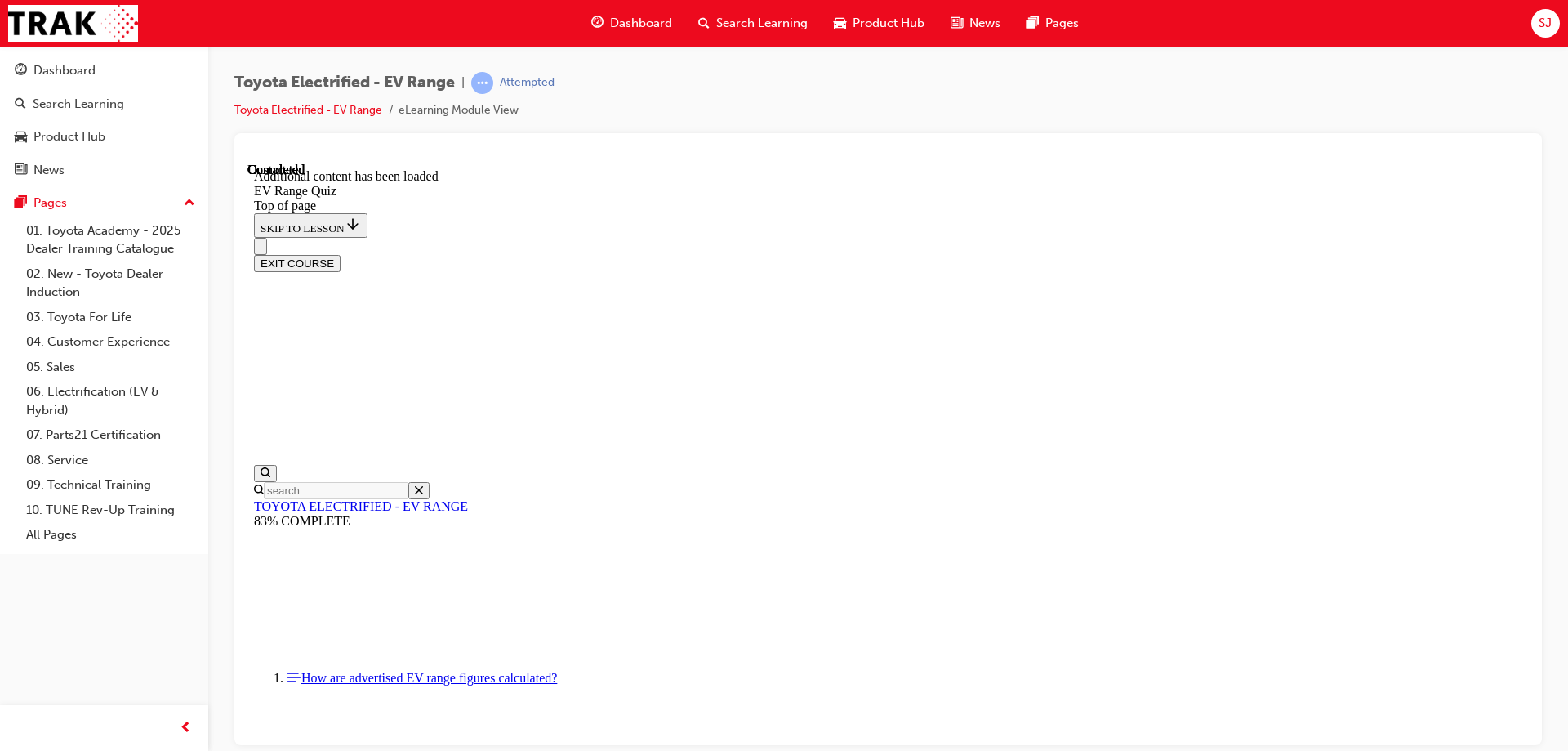
scroll to position [51, 0]
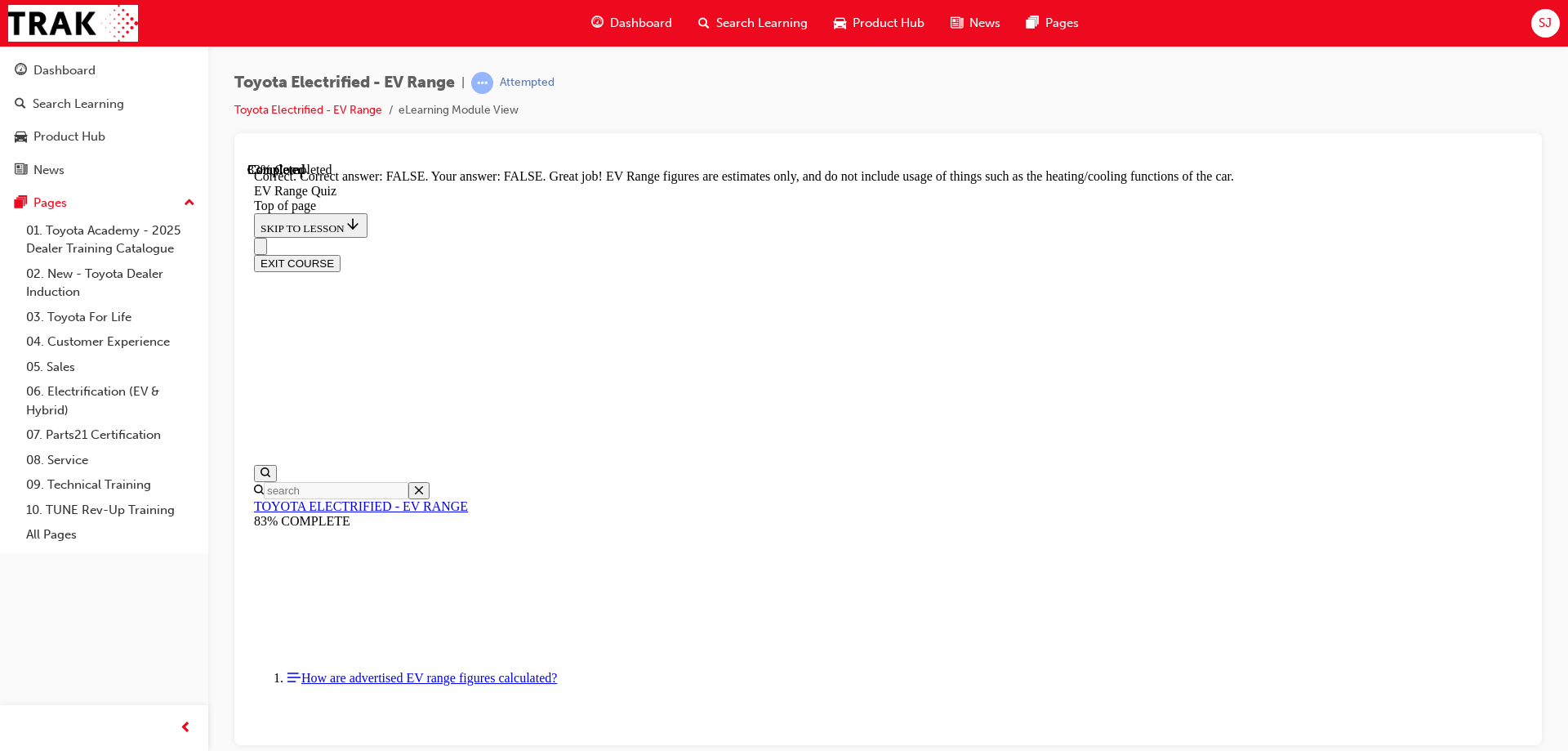
scroll to position [292, 0]
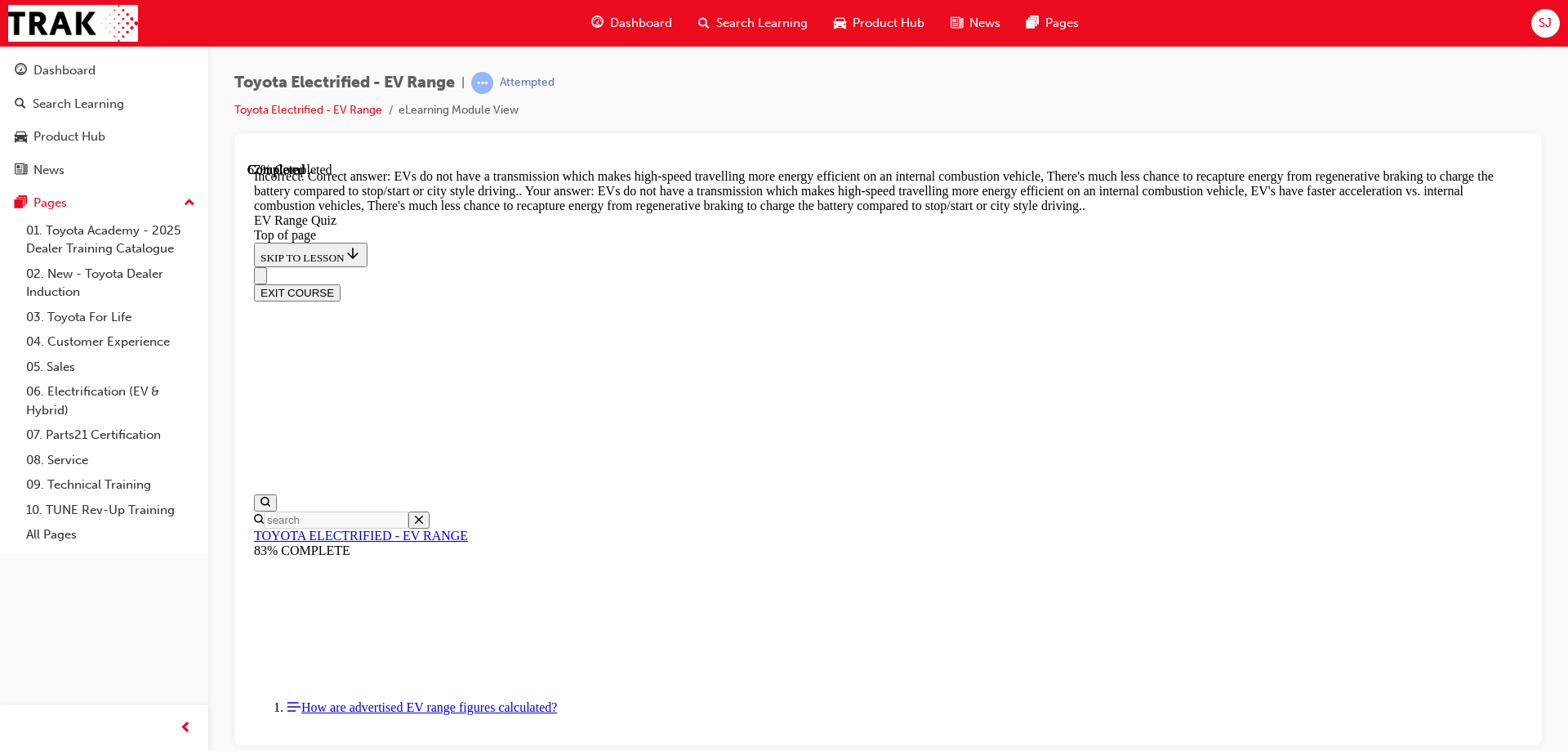
scroll to position [399, 0]
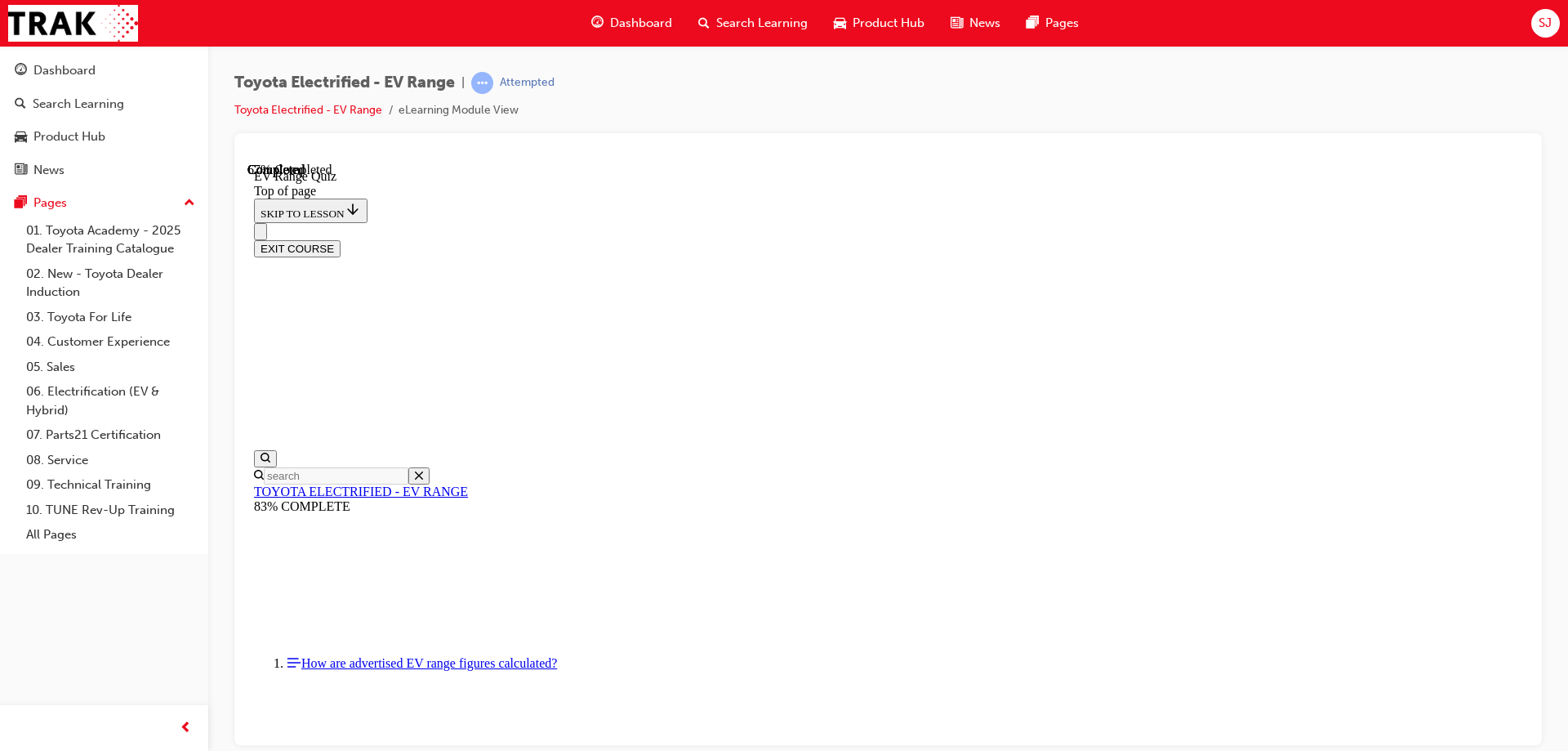
scroll to position [50, 0]
